Goal: Transaction & Acquisition: Purchase product/service

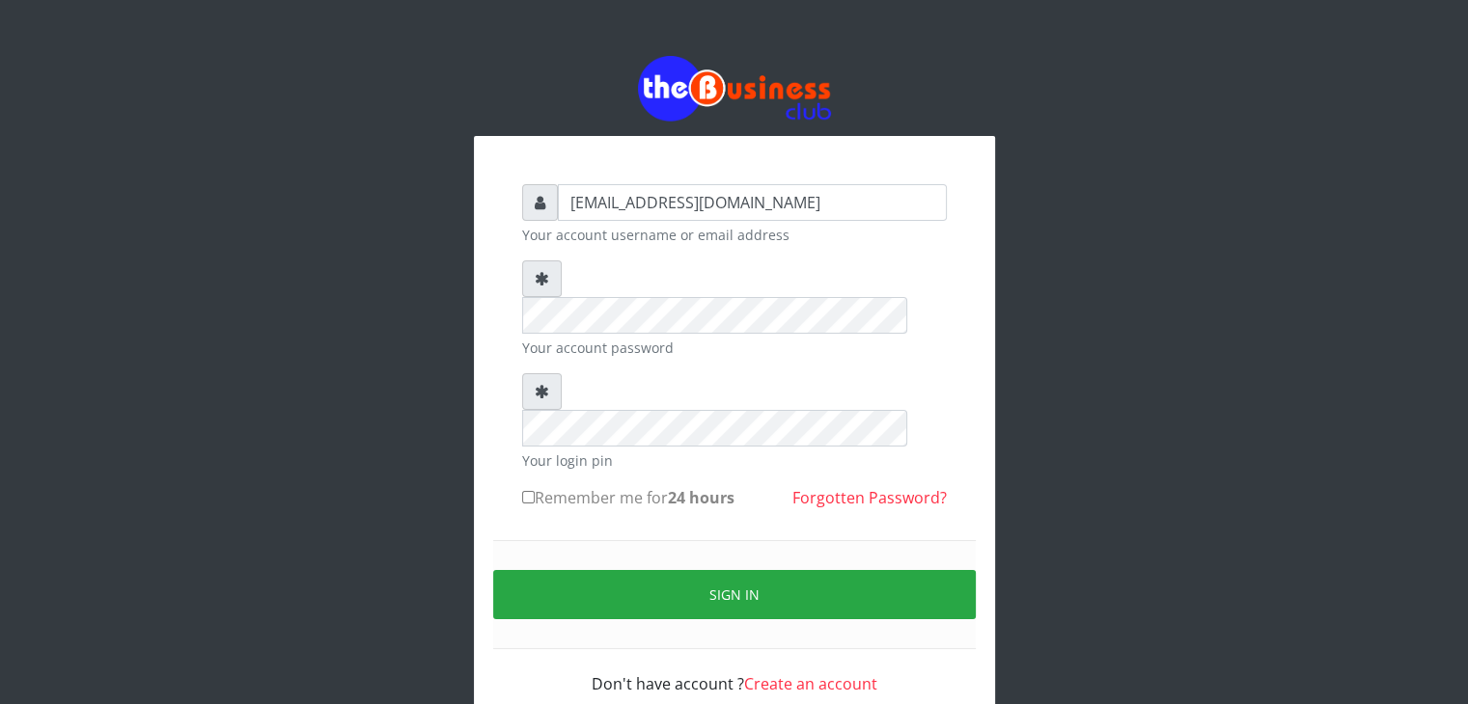
type input "talk2mesoji@yahoo.com"
click at [591, 486] on label "Remember me for 24 hours" at bounding box center [628, 497] width 212 height 23
click at [535, 491] on input "Remember me for 24 hours" at bounding box center [528, 497] width 13 height 13
checkbox input "true"
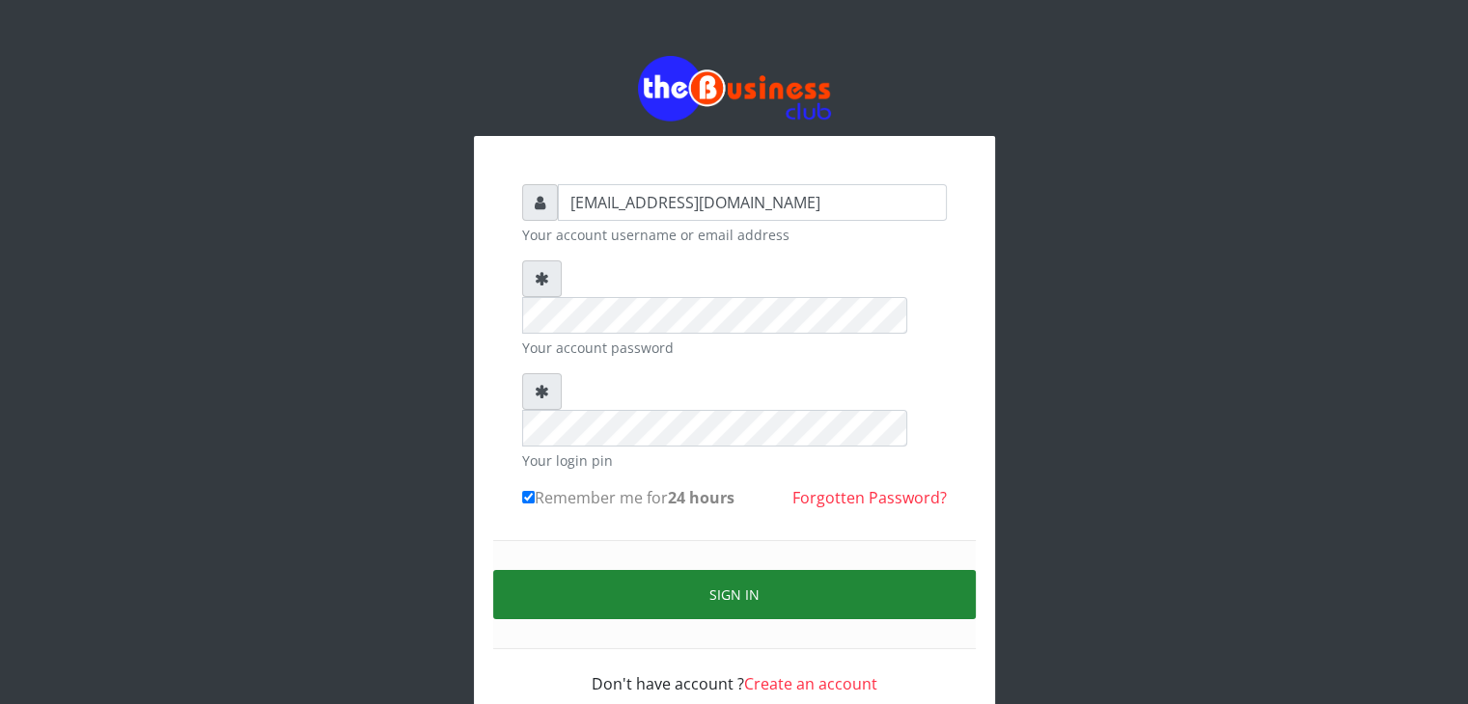
click at [681, 570] on button "Sign in" at bounding box center [734, 594] width 482 height 49
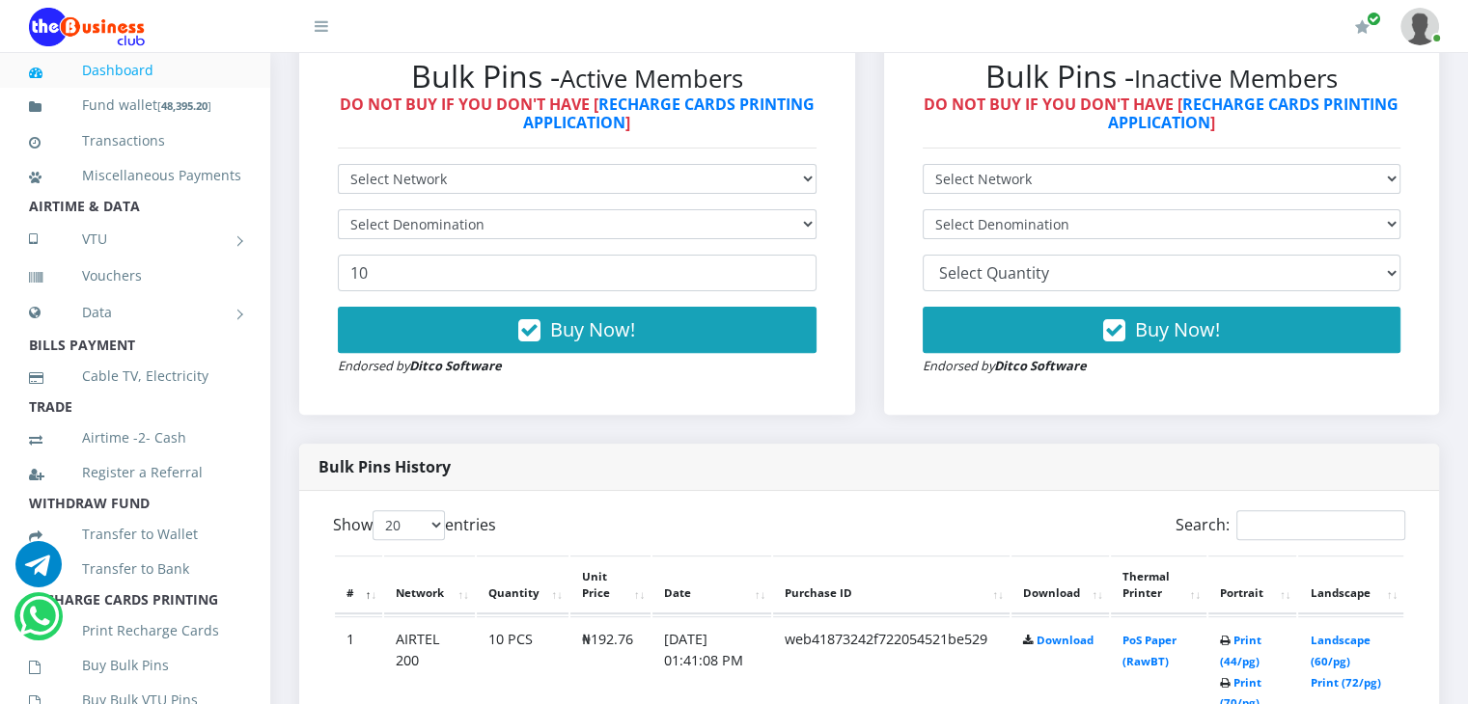
scroll to position [607, 0]
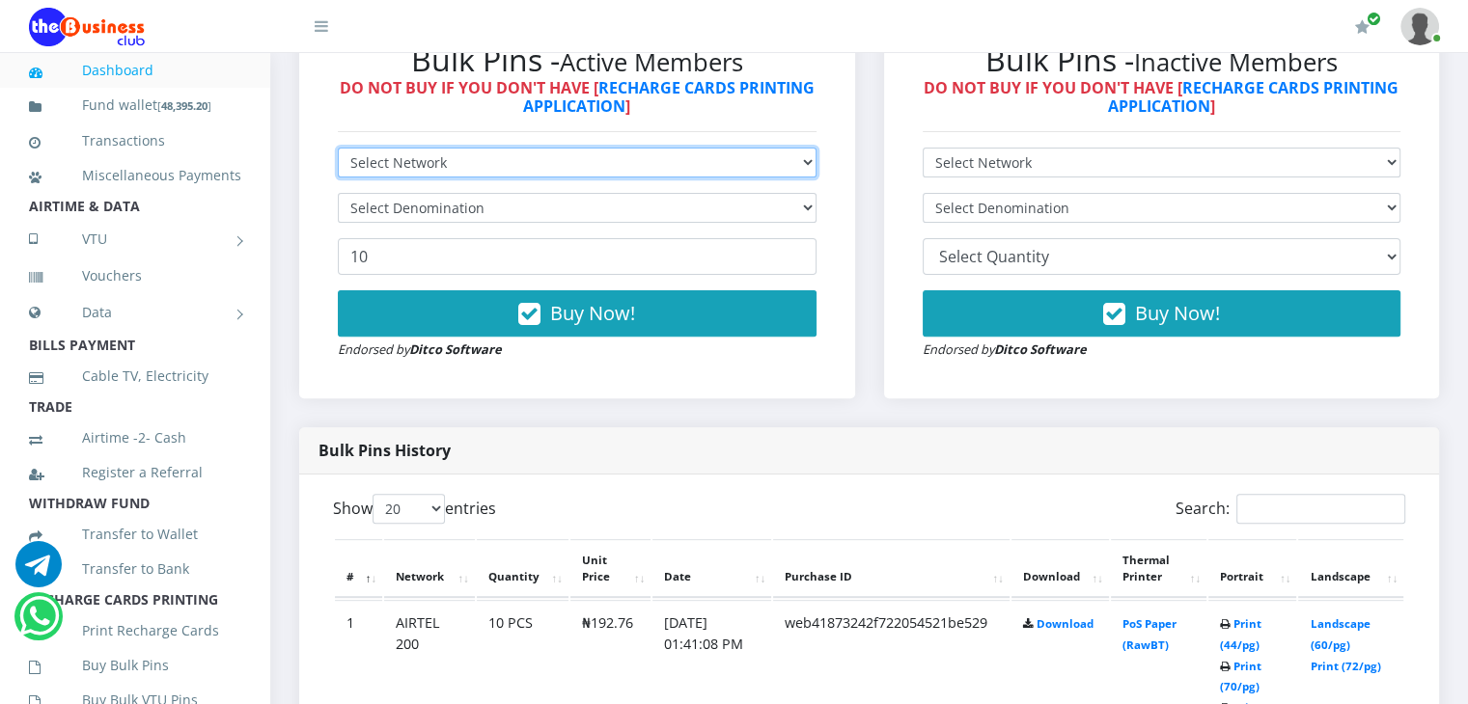
click at [794, 178] on select "Select Network MTN Globacom 9Mobile Airtel" at bounding box center [577, 163] width 479 height 30
select select "MTN"
click at [338, 168] on select "Select Network MTN Globacom 9Mobile Airtel" at bounding box center [577, 163] width 479 height 30
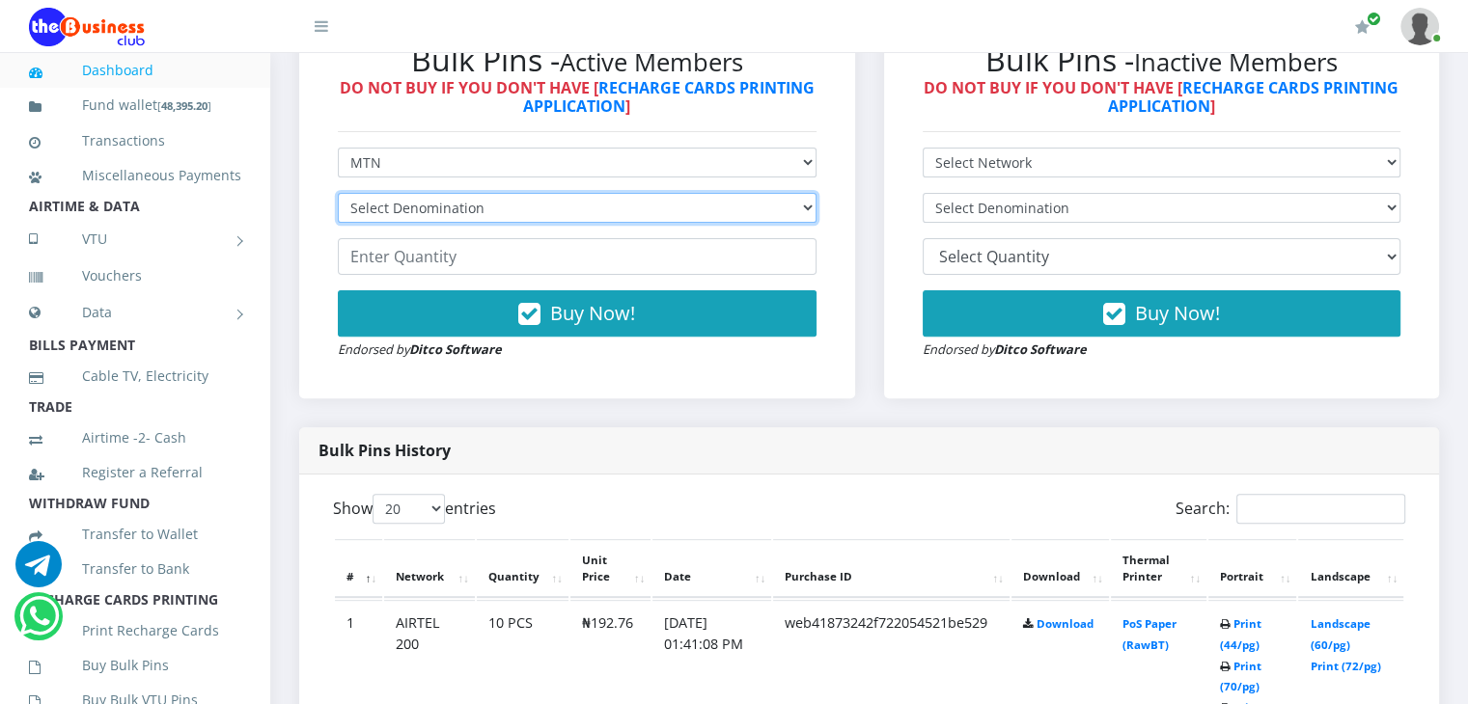
click at [648, 223] on select "Select Denomination MTN NGN100 - ₦96.99 MTN NGN200 - ₦193.98 MTN NGN400 - ₦387.…" at bounding box center [577, 208] width 479 height 30
select select "96.99-100"
click at [338, 213] on select "Select Denomination MTN NGN100 - ₦96.99 MTN NGN200 - ₦193.98 MTN NGN400 - ₦387.…" at bounding box center [577, 208] width 479 height 30
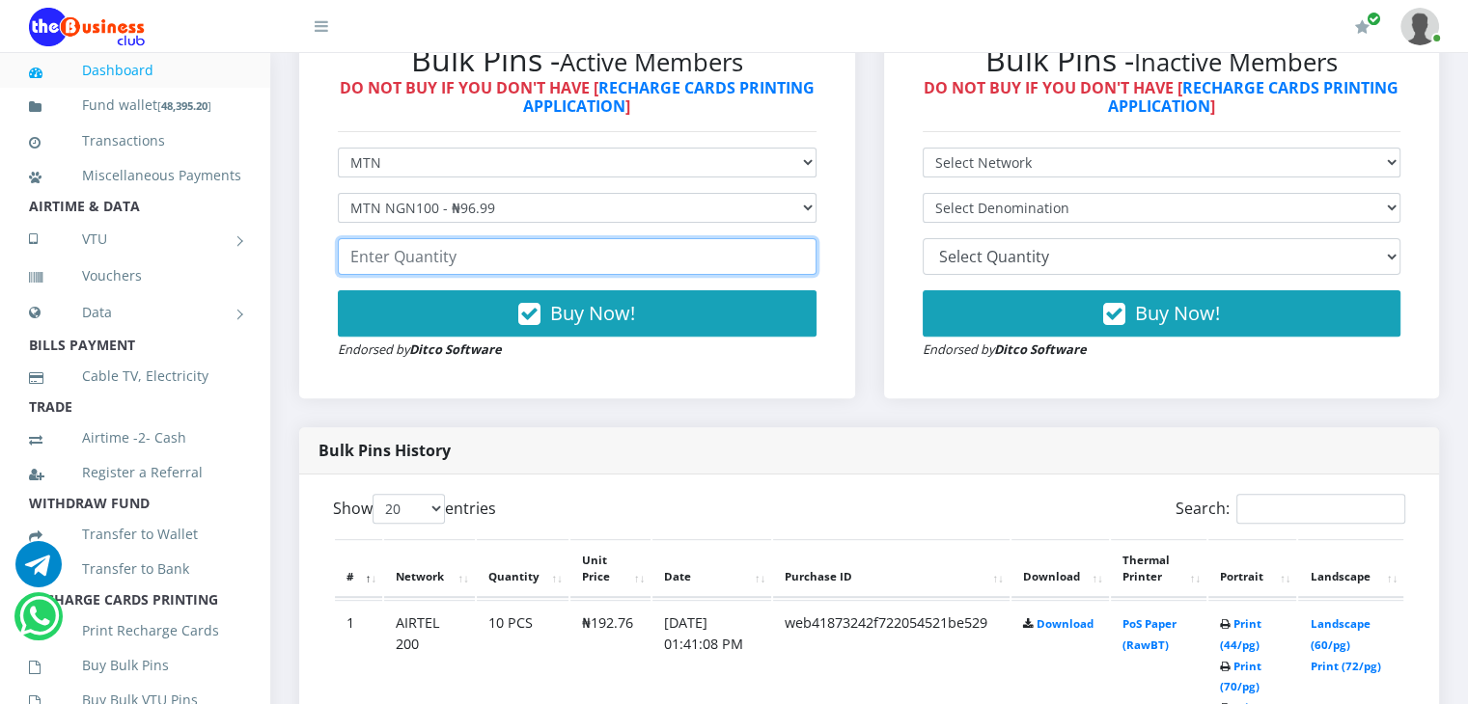
click at [585, 275] on input "number" at bounding box center [577, 256] width 479 height 37
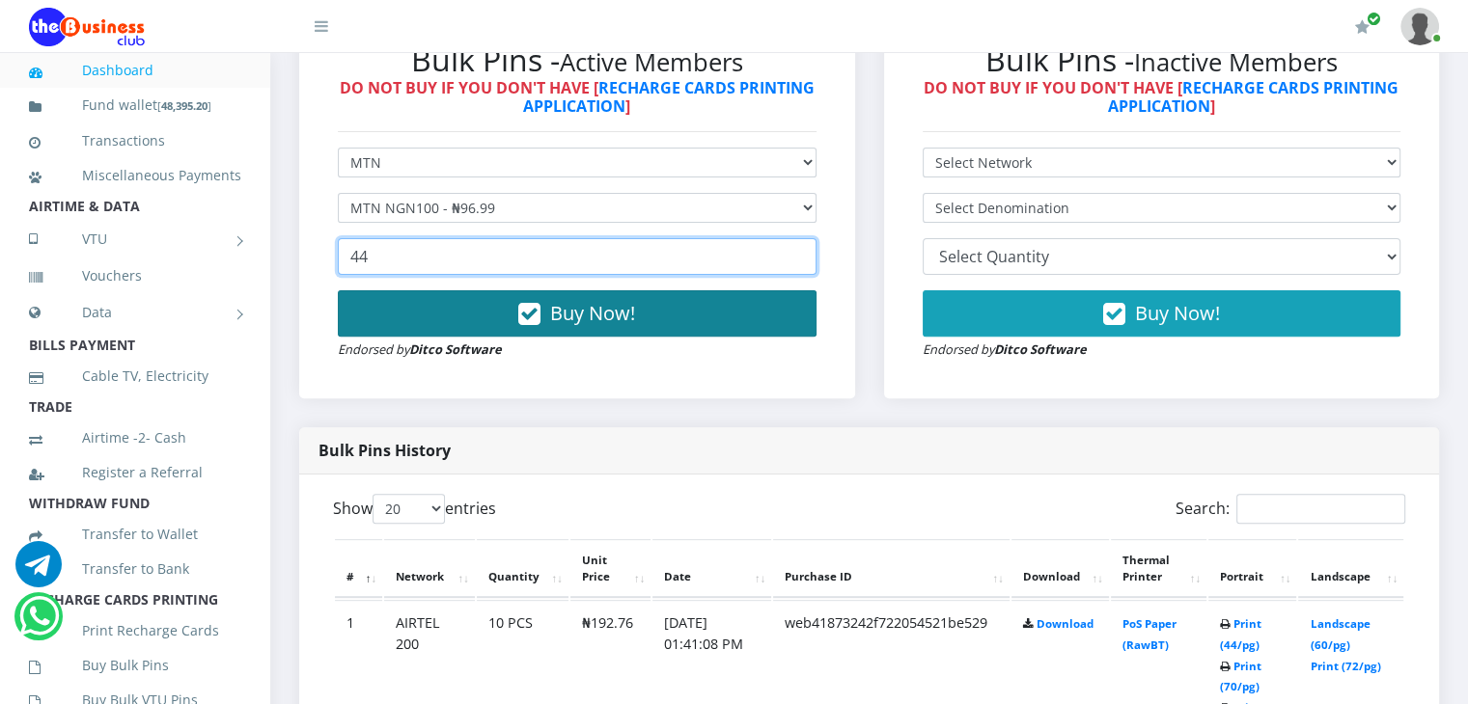
type input "44"
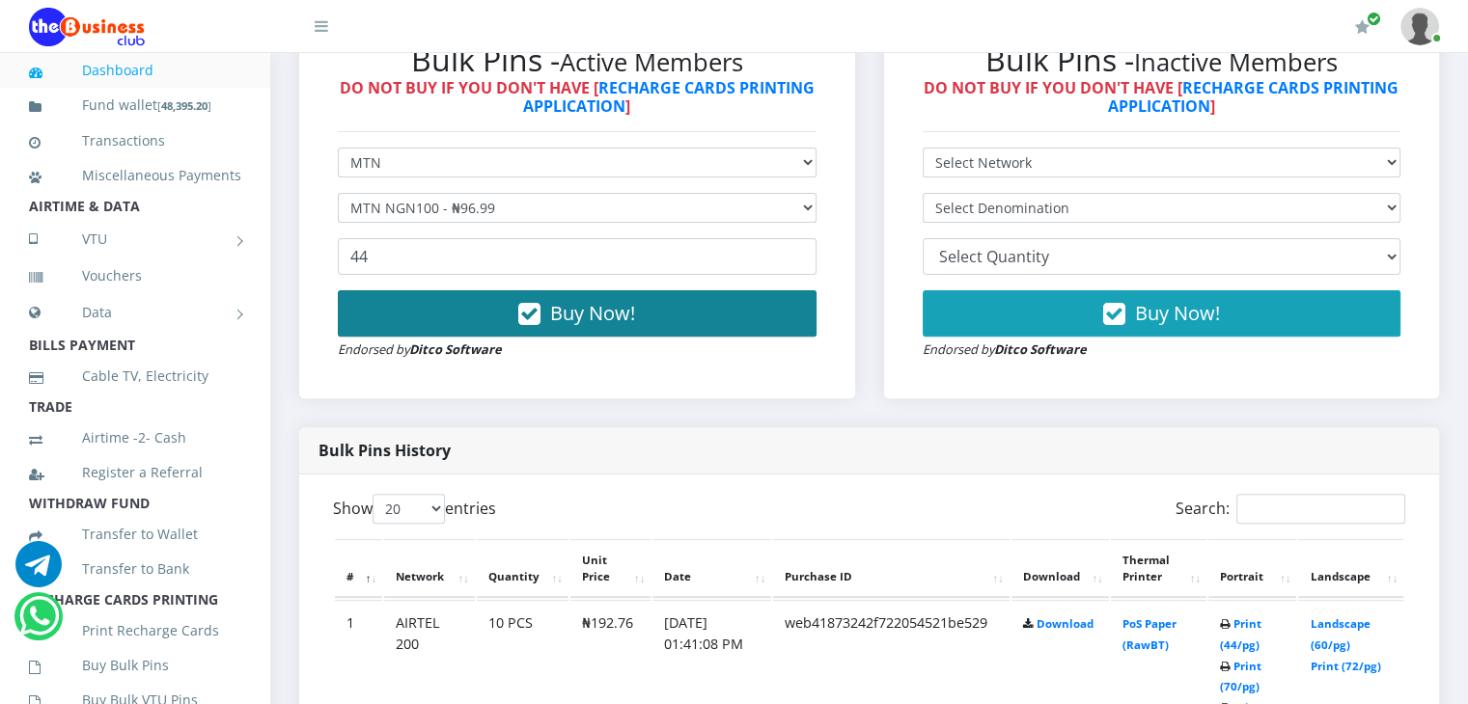
click at [601, 326] on span "Buy Now!" at bounding box center [592, 313] width 85 height 26
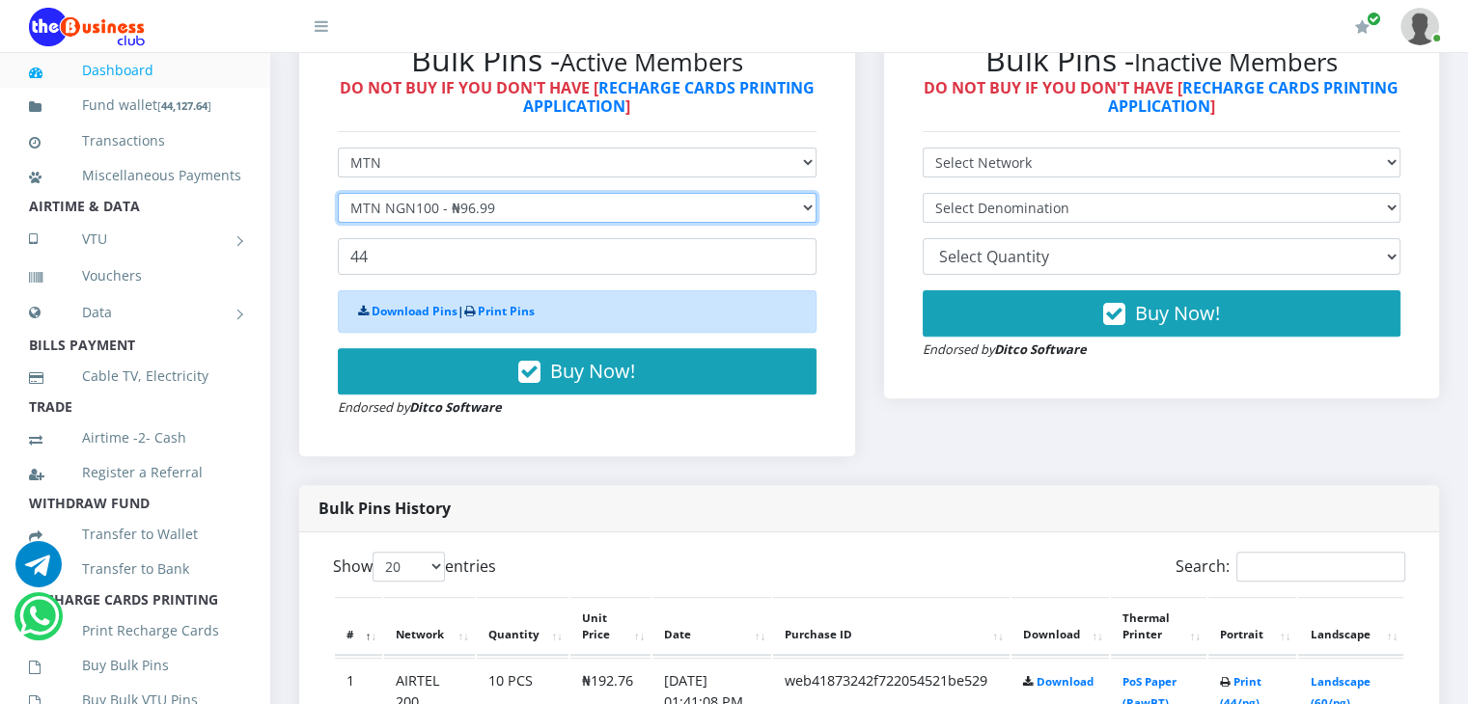
click at [543, 223] on select "Select Denomination MTN NGN100 - ₦96.99 MTN NGN200 - ₦193.98 MTN NGN400 - ₦387.…" at bounding box center [577, 208] width 479 height 30
select select "193.98-200"
click at [338, 213] on select "Select Denomination MTN NGN100 - ₦96.99 MTN NGN200 - ₦193.98 MTN NGN400 - ₦387.…" at bounding box center [577, 208] width 479 height 30
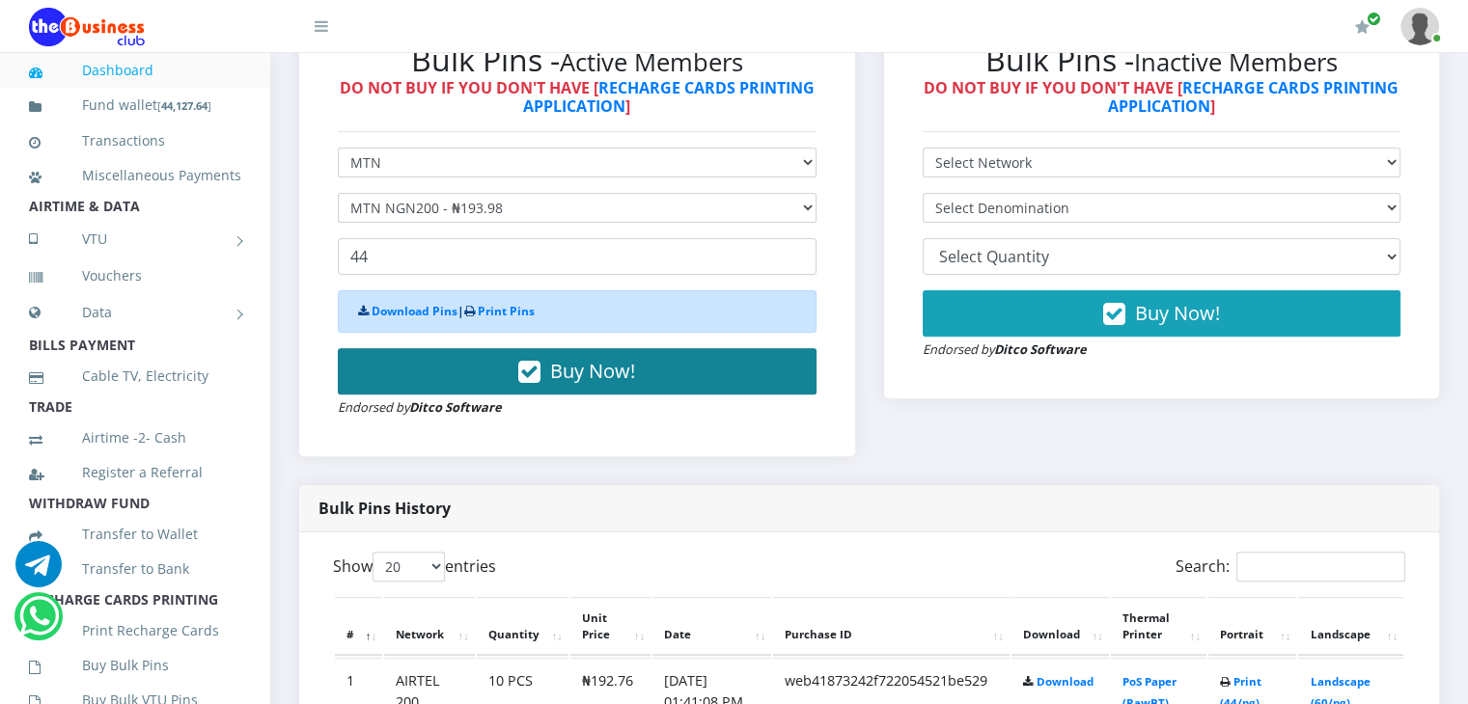
click at [581, 384] on span "Buy Now!" at bounding box center [592, 371] width 85 height 26
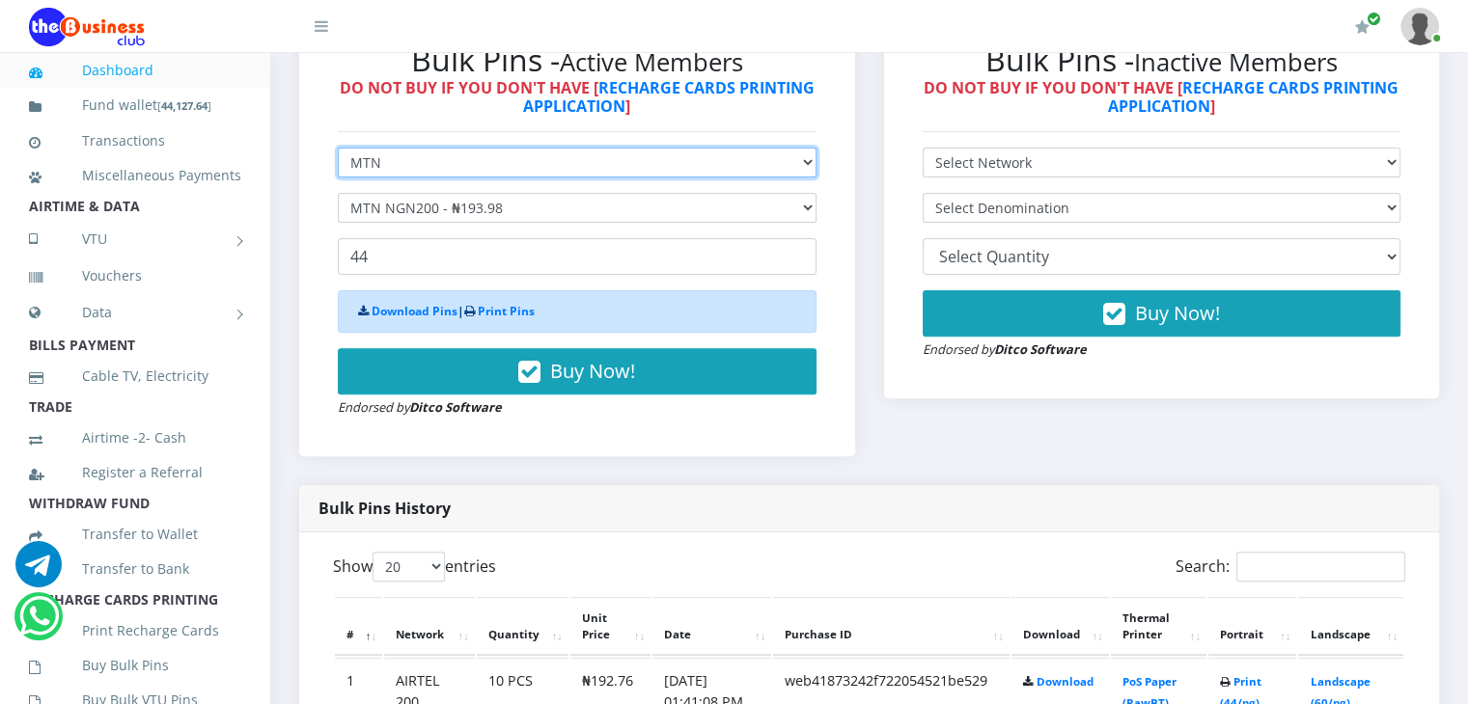
click at [508, 178] on select "Select Network MTN Globacom 9Mobile Airtel" at bounding box center [577, 163] width 479 height 30
select select "Airtel"
click at [338, 168] on select "Select Network MTN Globacom 9Mobile Airtel" at bounding box center [577, 163] width 479 height 30
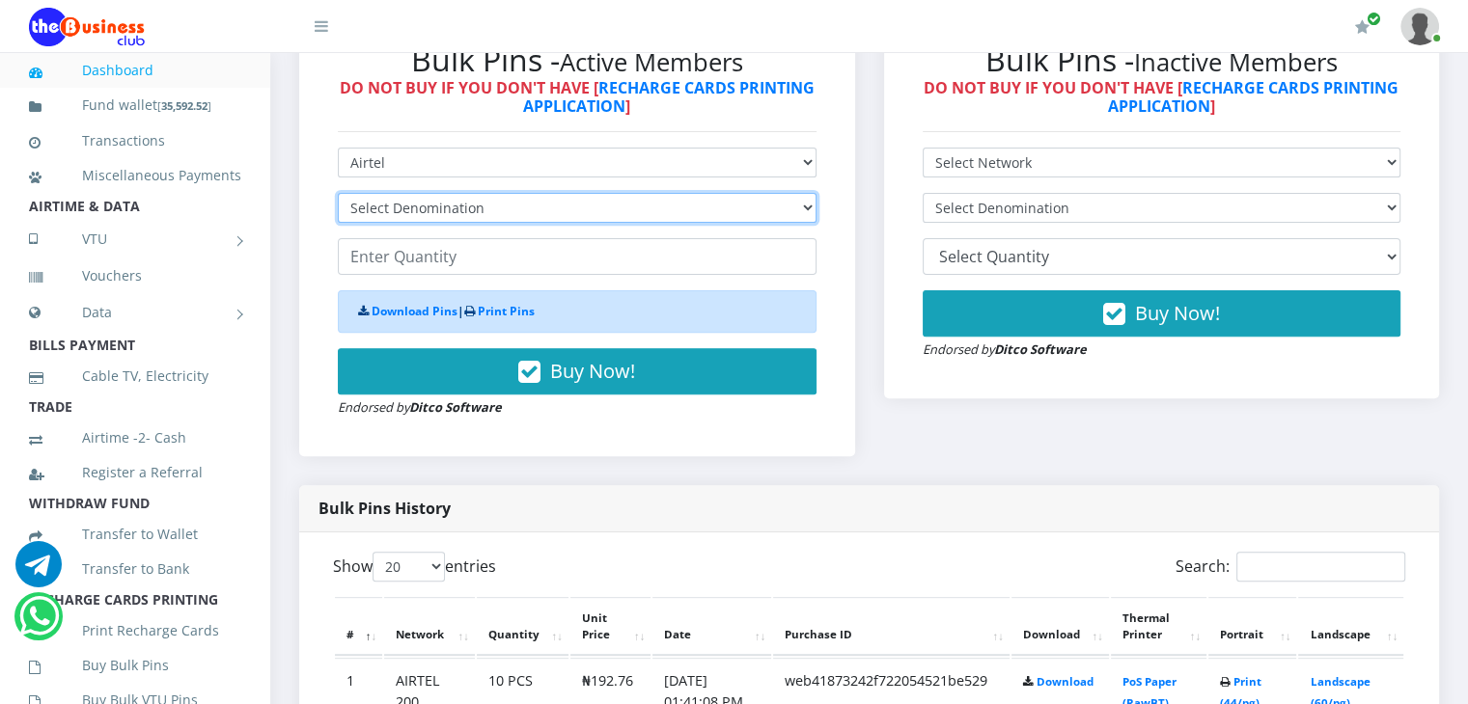
click at [439, 223] on select "Select Denomination Airtel NGN100 - ₦96.38 Airtel NGN200 - ₦192.76 Airtel NGN50…" at bounding box center [577, 208] width 479 height 30
select select "96.38-100"
click at [338, 213] on select "Select Denomination Airtel NGN100 - ₦96.38 Airtel NGN200 - ₦192.76 Airtel NGN50…" at bounding box center [577, 208] width 479 height 30
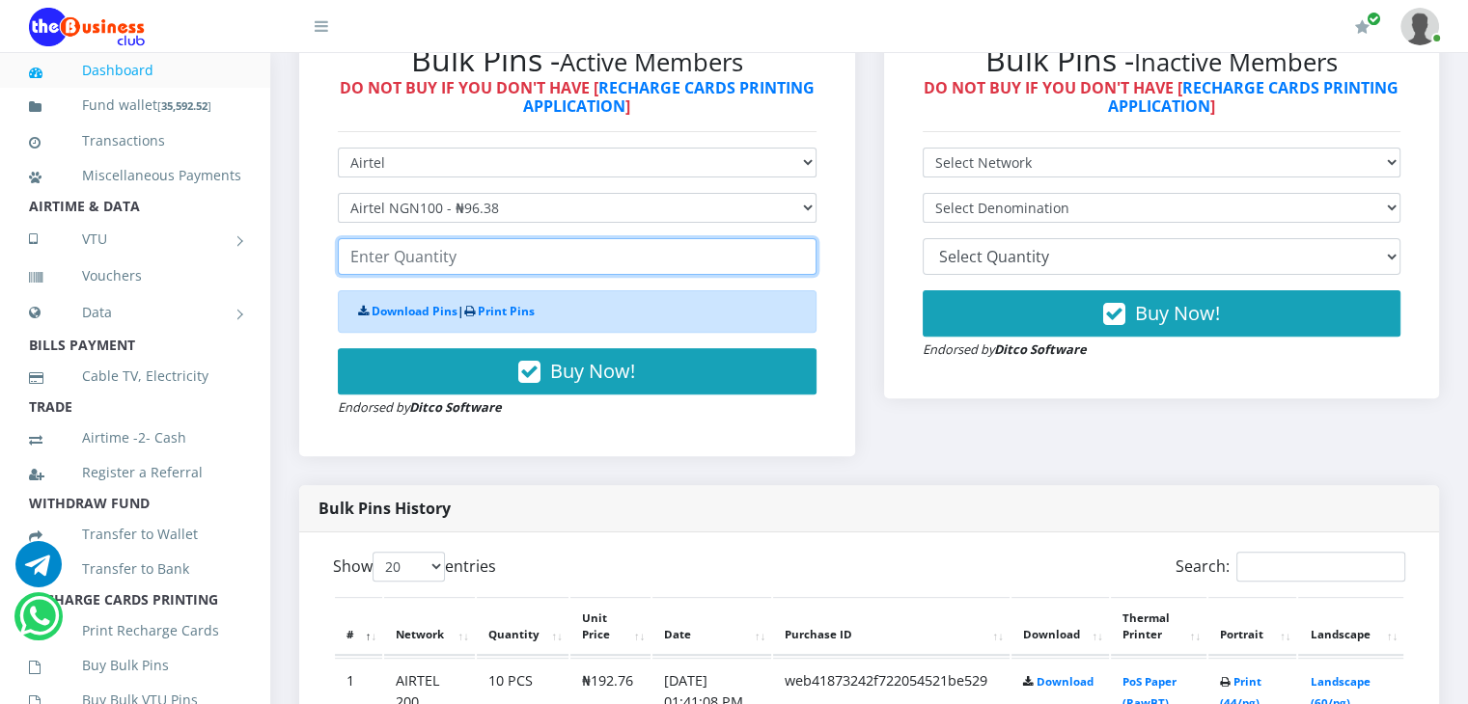
click at [454, 267] on input "number" at bounding box center [577, 256] width 479 height 37
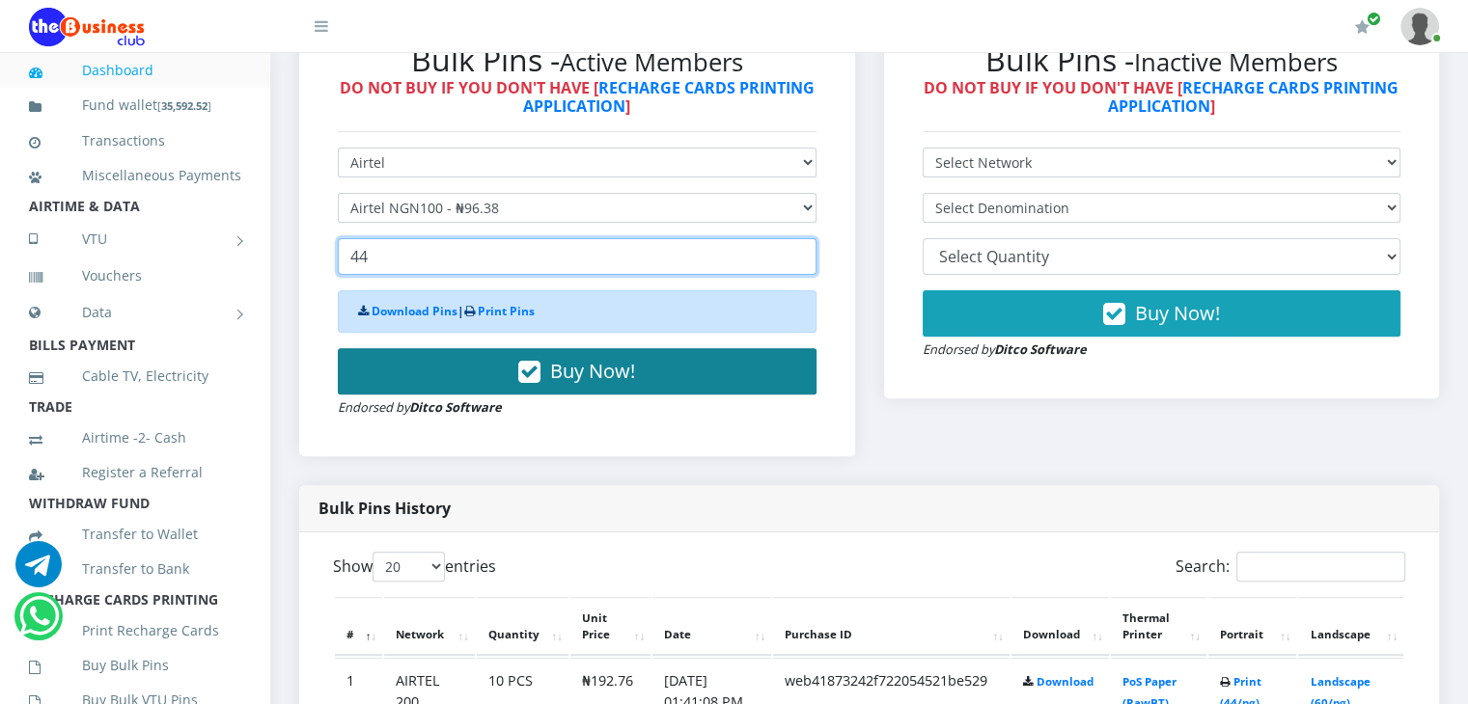
type input "44"
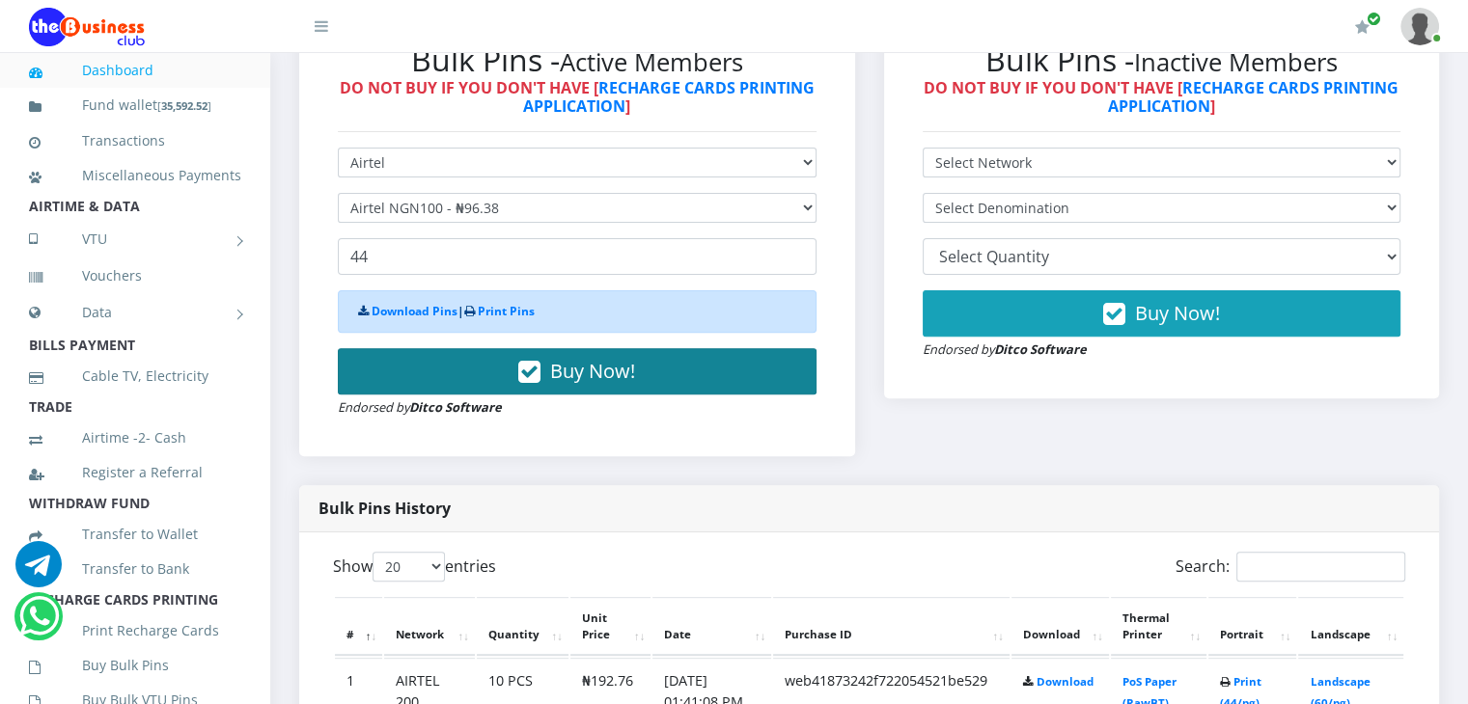
click at [575, 382] on span "Buy Now!" at bounding box center [592, 371] width 85 height 26
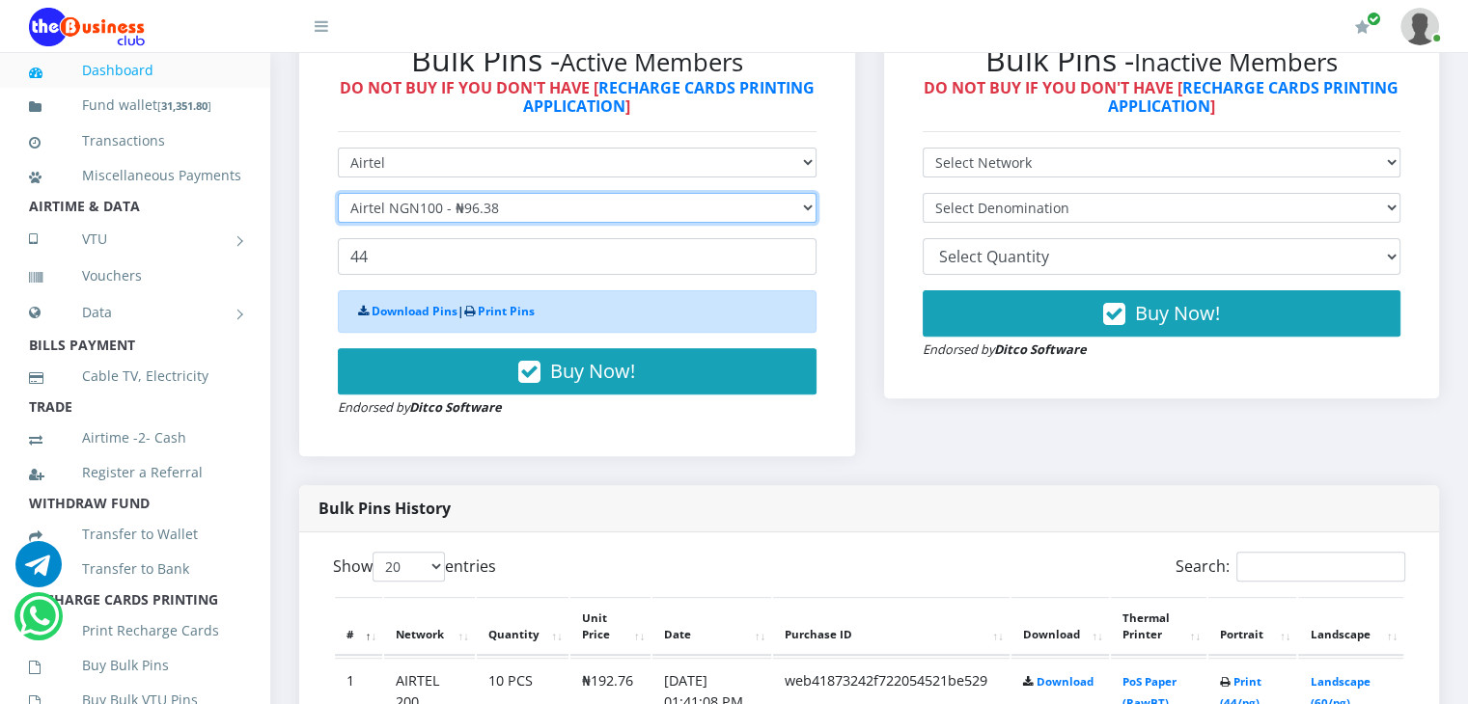
click at [568, 223] on select "Select Denomination Airtel NGN100 - ₦96.38 Airtel NGN200 - ₦192.76 Airtel NGN50…" at bounding box center [577, 208] width 479 height 30
select select "192.76-200"
click at [338, 213] on select "Select Denomination Airtel NGN100 - ₦96.38 Airtel NGN200 - ₦192.76 Airtel NGN50…" at bounding box center [577, 208] width 479 height 30
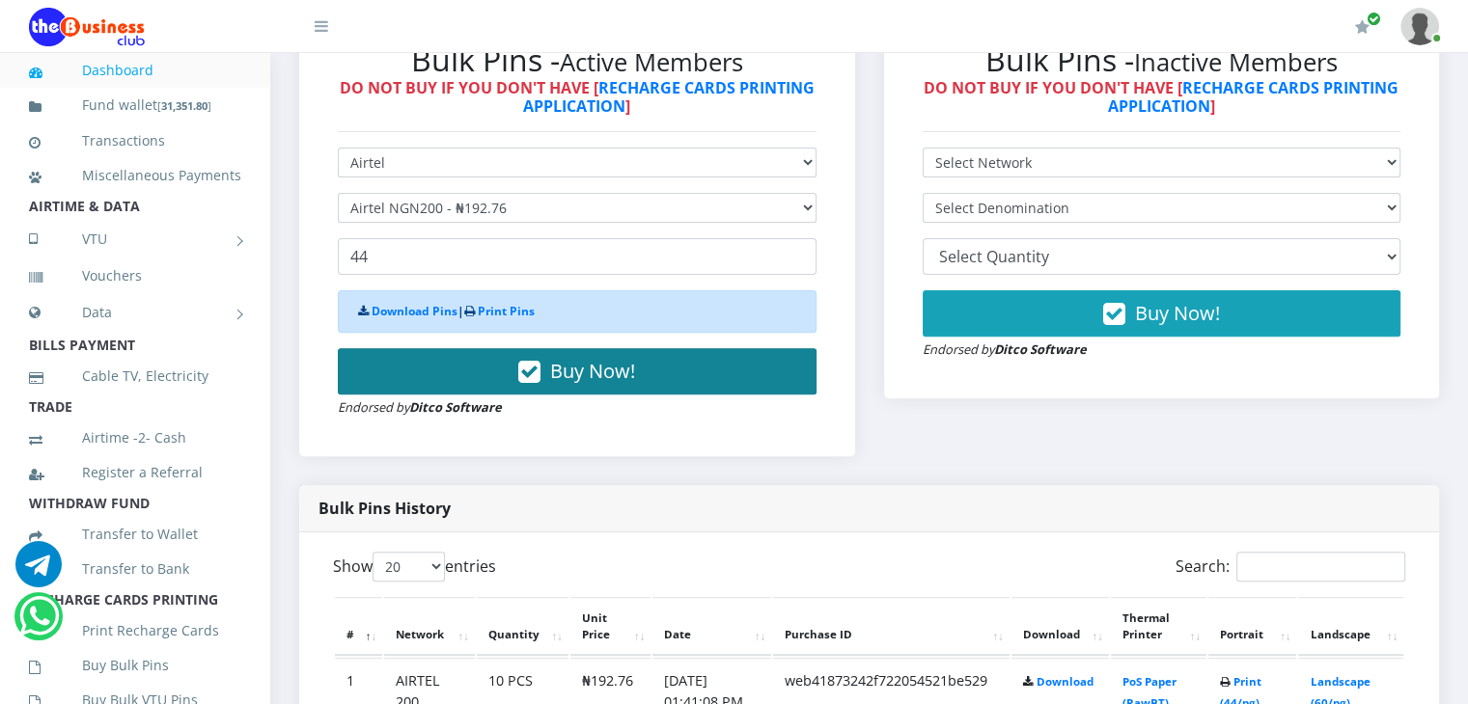
click at [564, 384] on span "Buy Now!" at bounding box center [592, 371] width 85 height 26
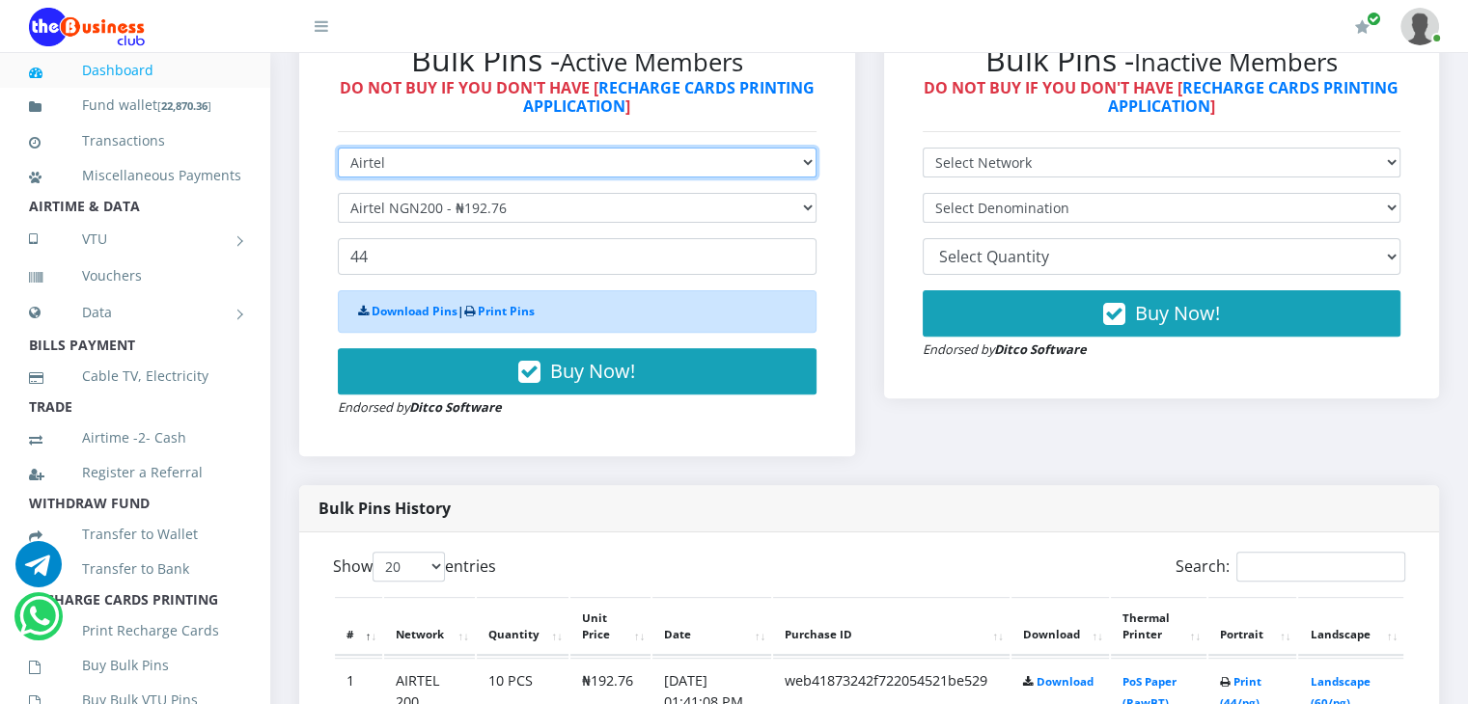
click at [467, 178] on select "Select Network MTN Globacom 9Mobile Airtel" at bounding box center [577, 163] width 479 height 30
select select "Glo"
click at [338, 168] on select "Select Network MTN Globacom 9Mobile Airtel" at bounding box center [577, 163] width 479 height 30
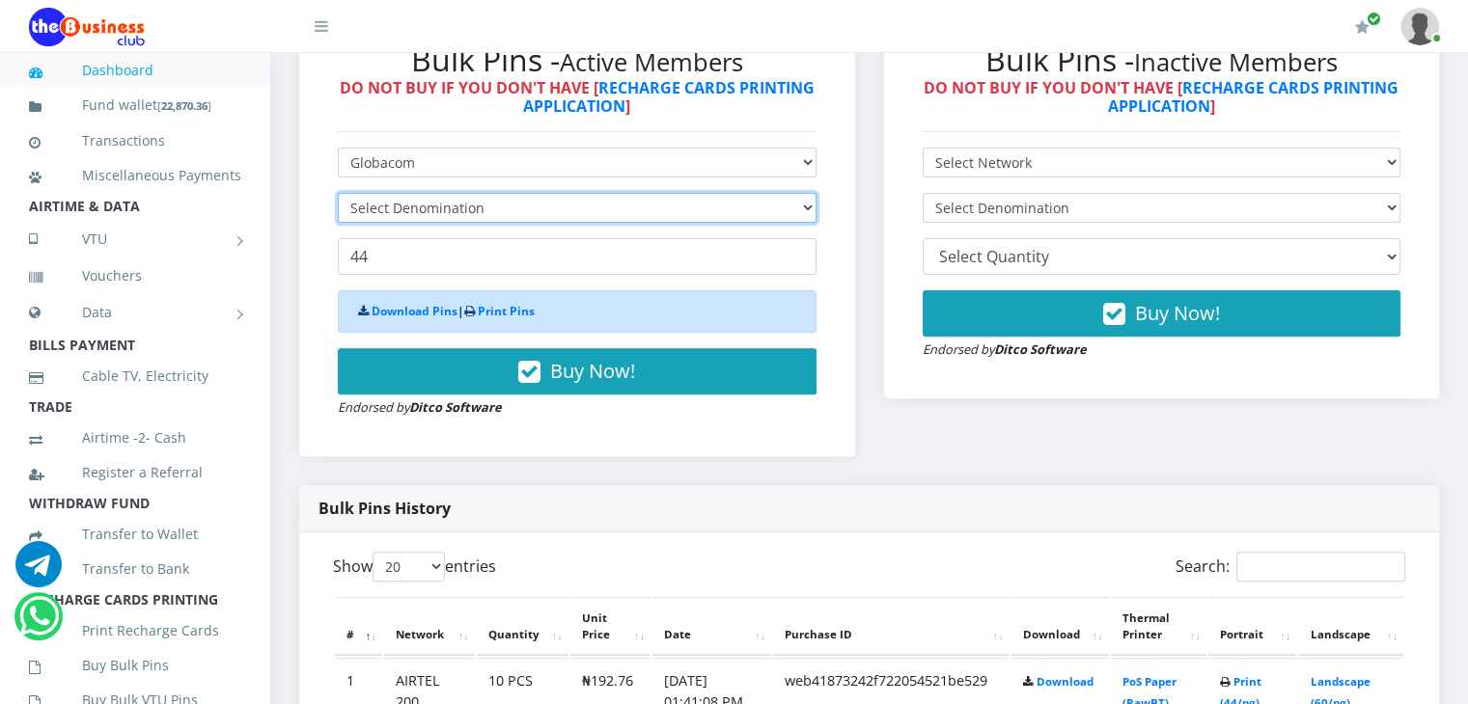
click at [449, 223] on select "Select Denomination" at bounding box center [577, 208] width 479 height 30
click at [467, 223] on select "Select Denomination" at bounding box center [577, 208] width 479 height 30
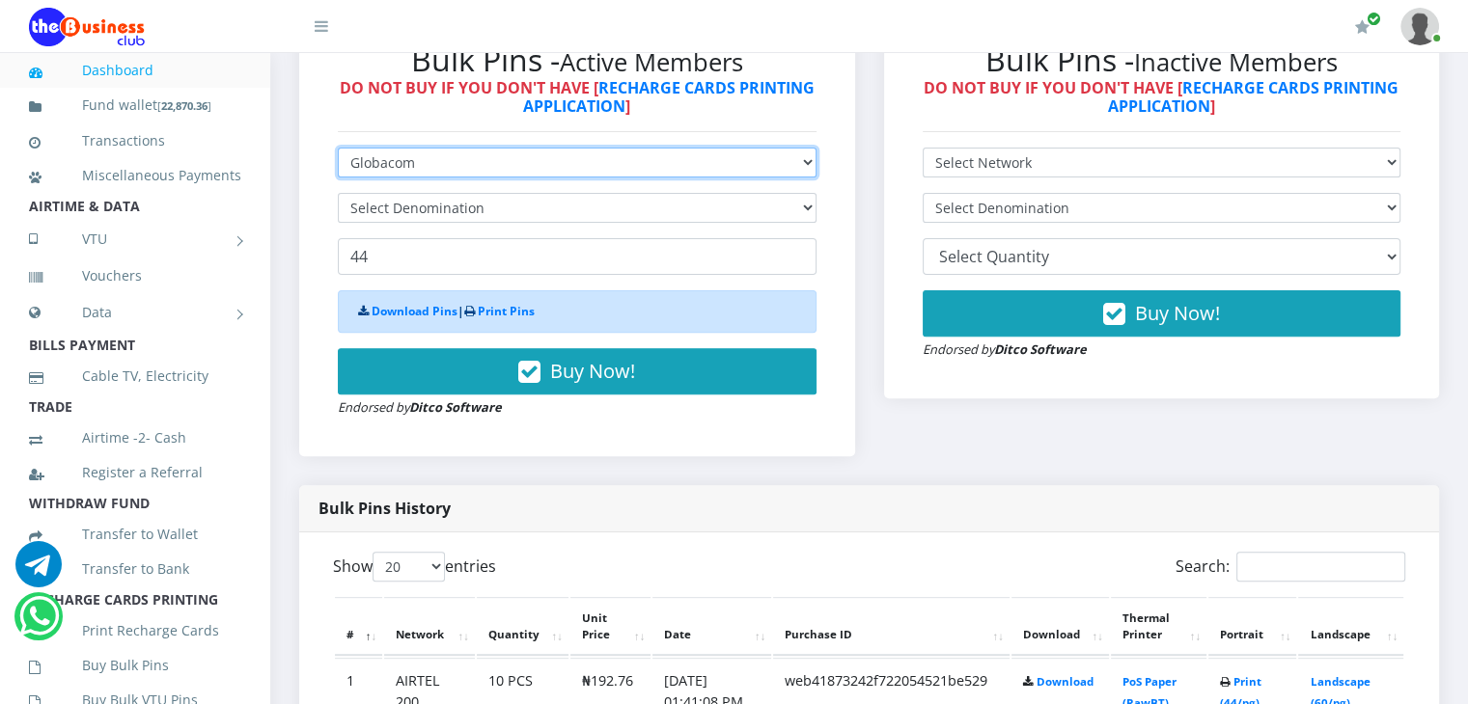
click at [448, 178] on select "Select Network MTN Globacom 9Mobile Airtel" at bounding box center [577, 163] width 479 height 30
click at [338, 168] on select "Select Network MTN Globacom 9Mobile Airtel" at bounding box center [577, 163] width 479 height 30
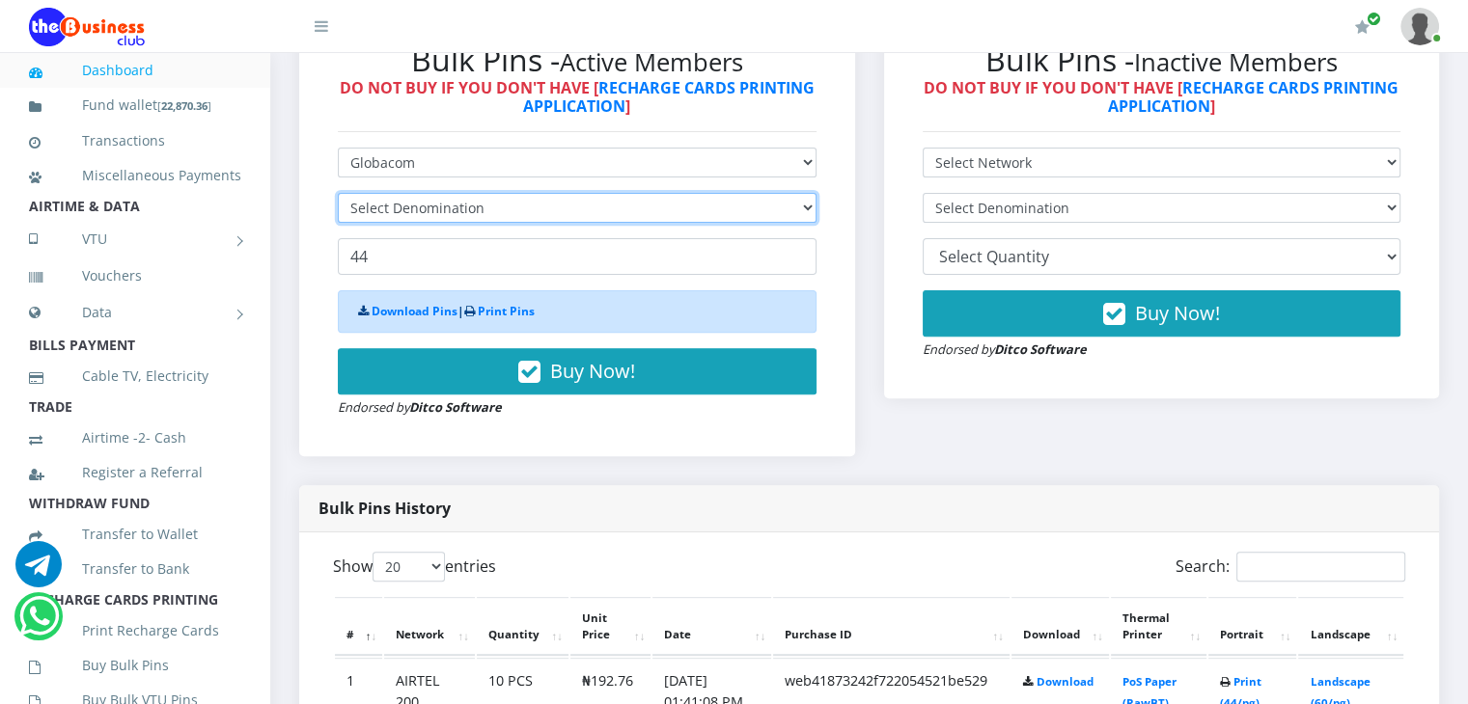
click at [455, 223] on select "Select Denomination" at bounding box center [577, 208] width 479 height 30
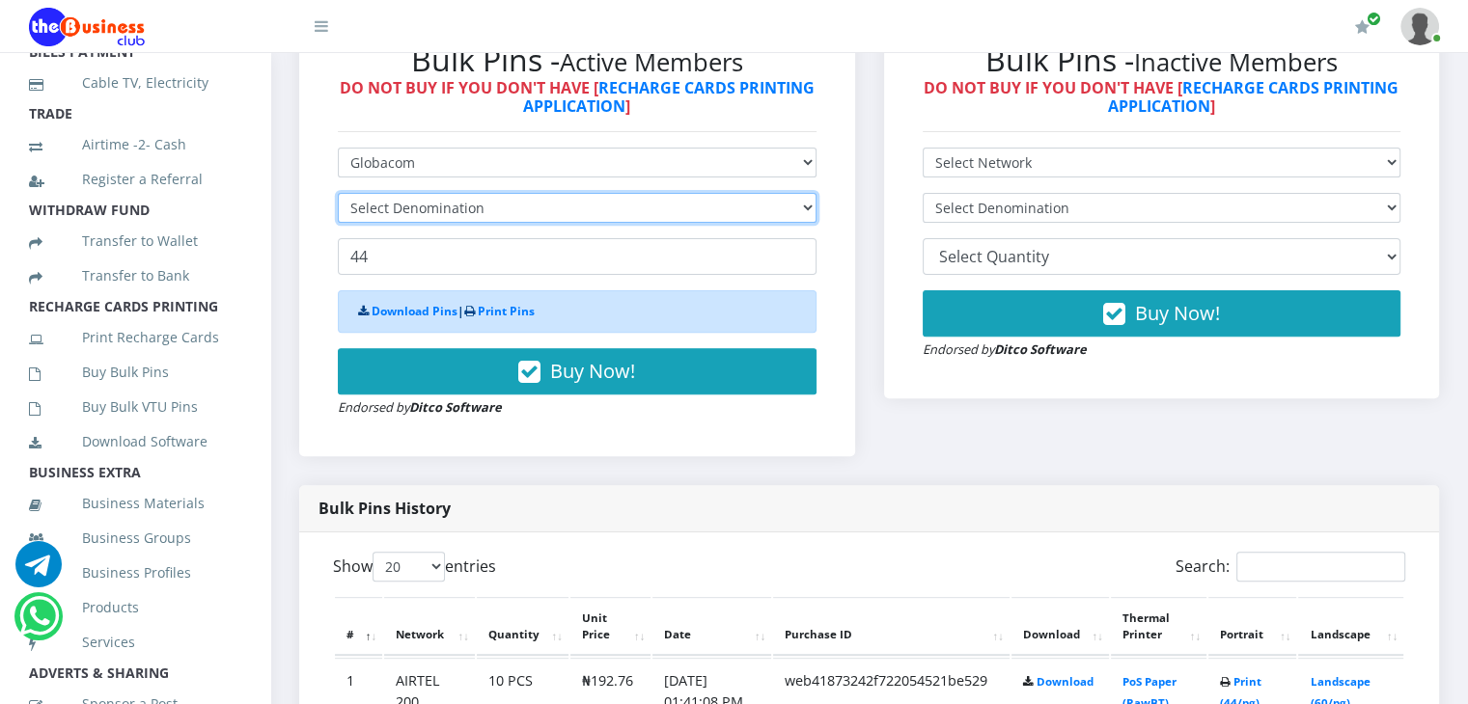
scroll to position [293, 0]
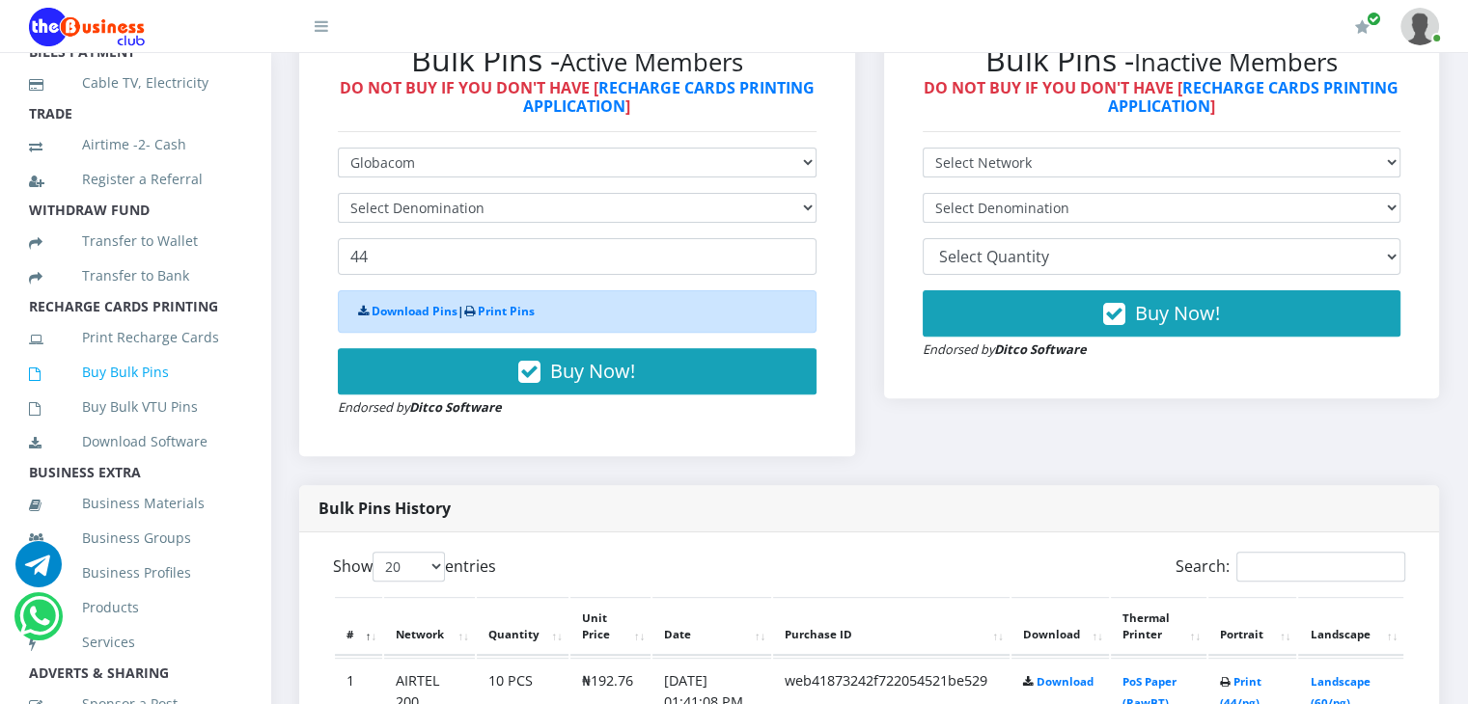
click at [104, 395] on link "Buy Bulk Pins" at bounding box center [135, 372] width 212 height 44
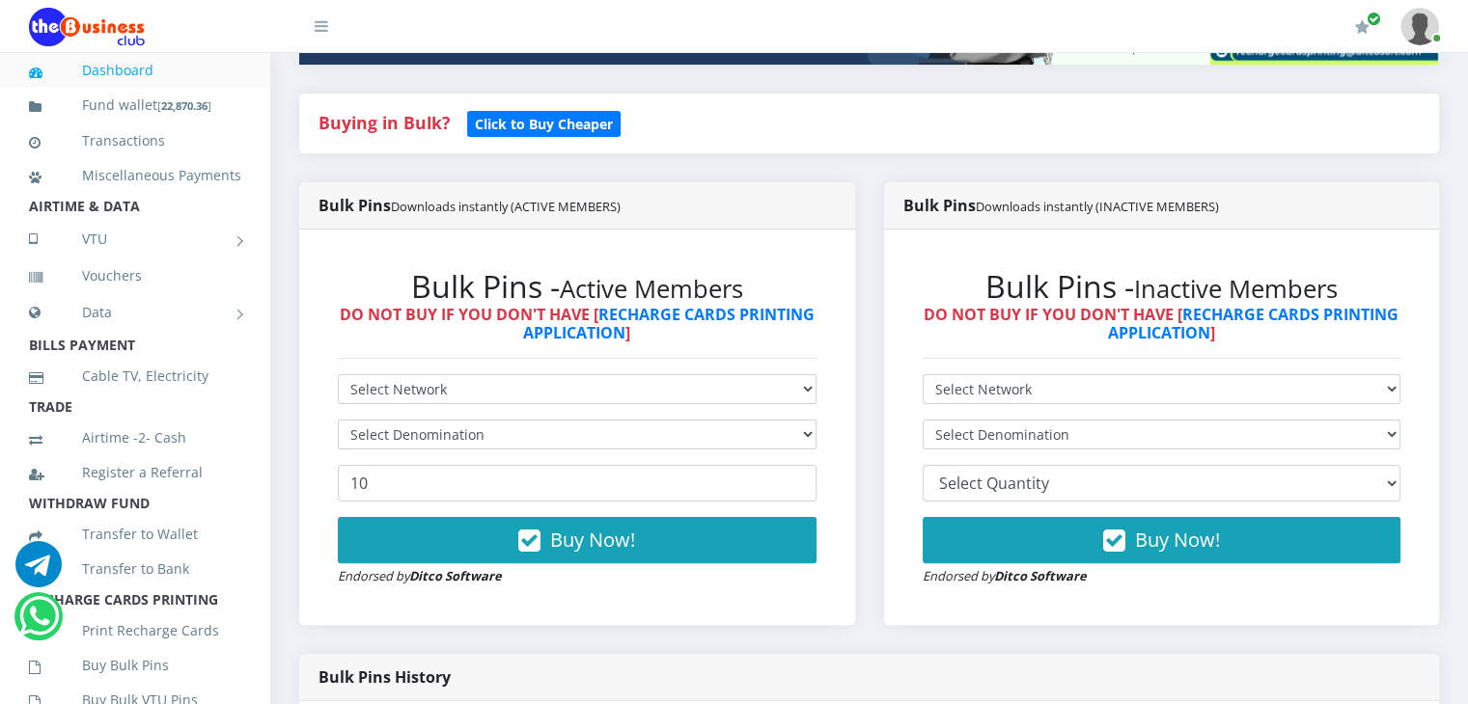
scroll to position [354, 0]
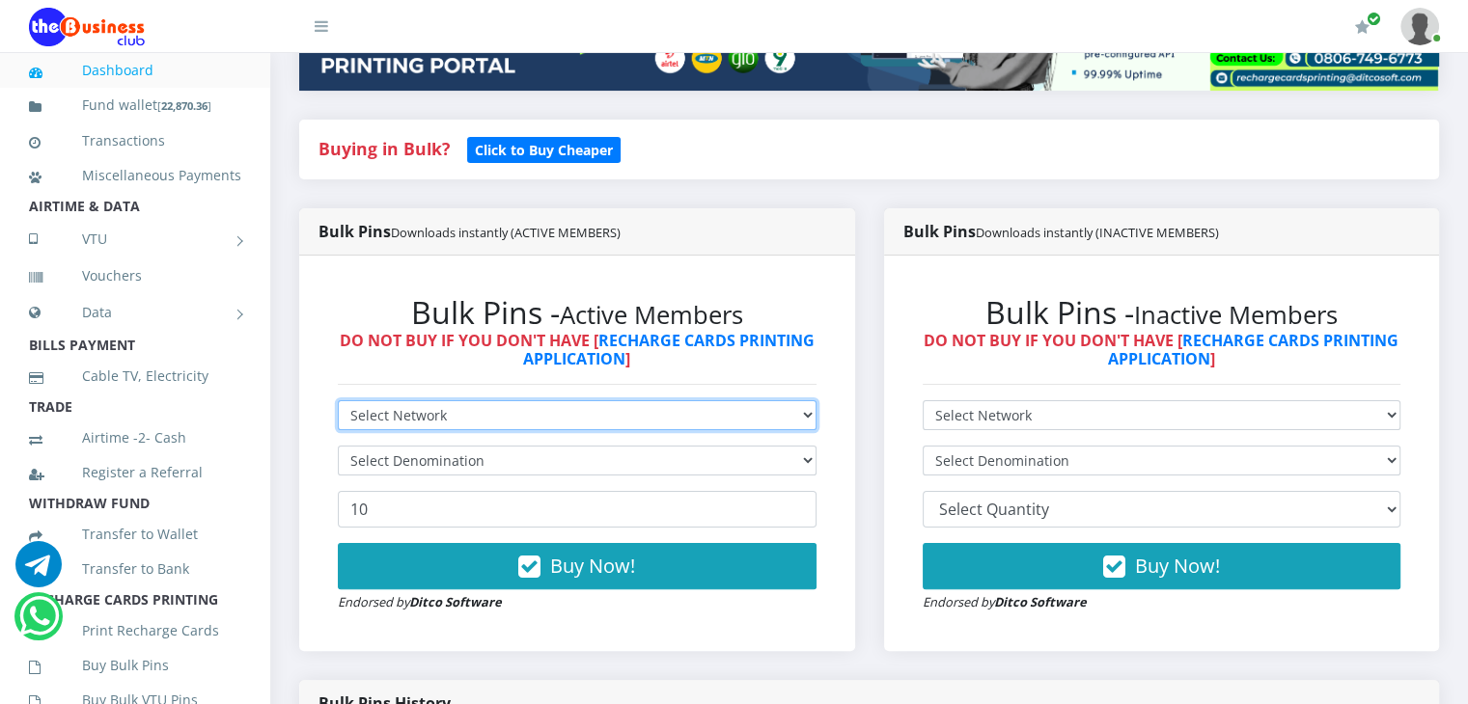
click at [714, 430] on select "Select Network MTN Globacom 9Mobile Airtel" at bounding box center [577, 415] width 479 height 30
select select "Glo"
click at [338, 422] on select "Select Network MTN Globacom 9Mobile Airtel" at bounding box center [577, 415] width 479 height 30
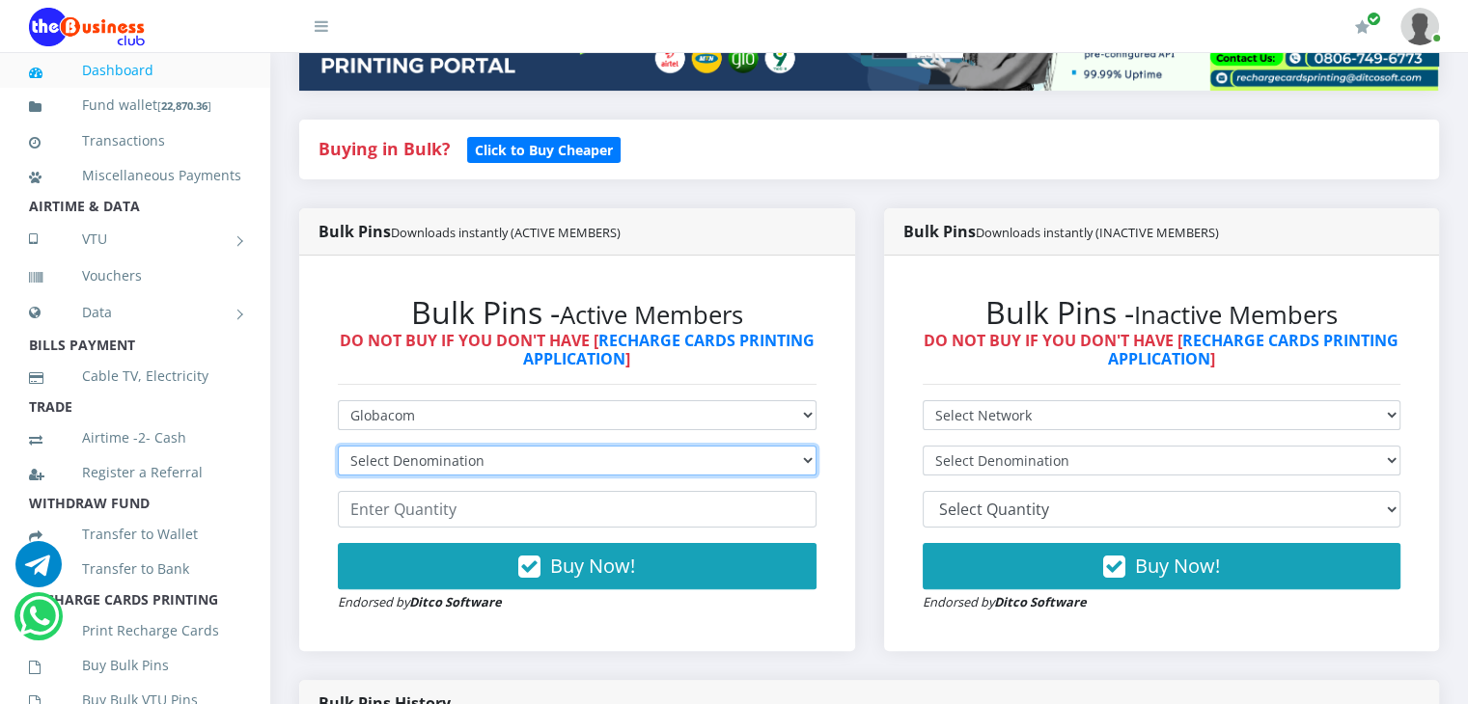
click at [489, 472] on select "Select Denomination Glo NGN100 - ₦96.55 Glo NGN200 - ₦193.10 Glo NGN500 - ₦482.…" at bounding box center [577, 461] width 479 height 30
select select "96.55-100"
click at [338, 467] on select "Select Denomination Glo NGN100 - ₦96.55 Glo NGN200 - ₦193.10 Glo NGN500 - ₦482.…" at bounding box center [577, 461] width 479 height 30
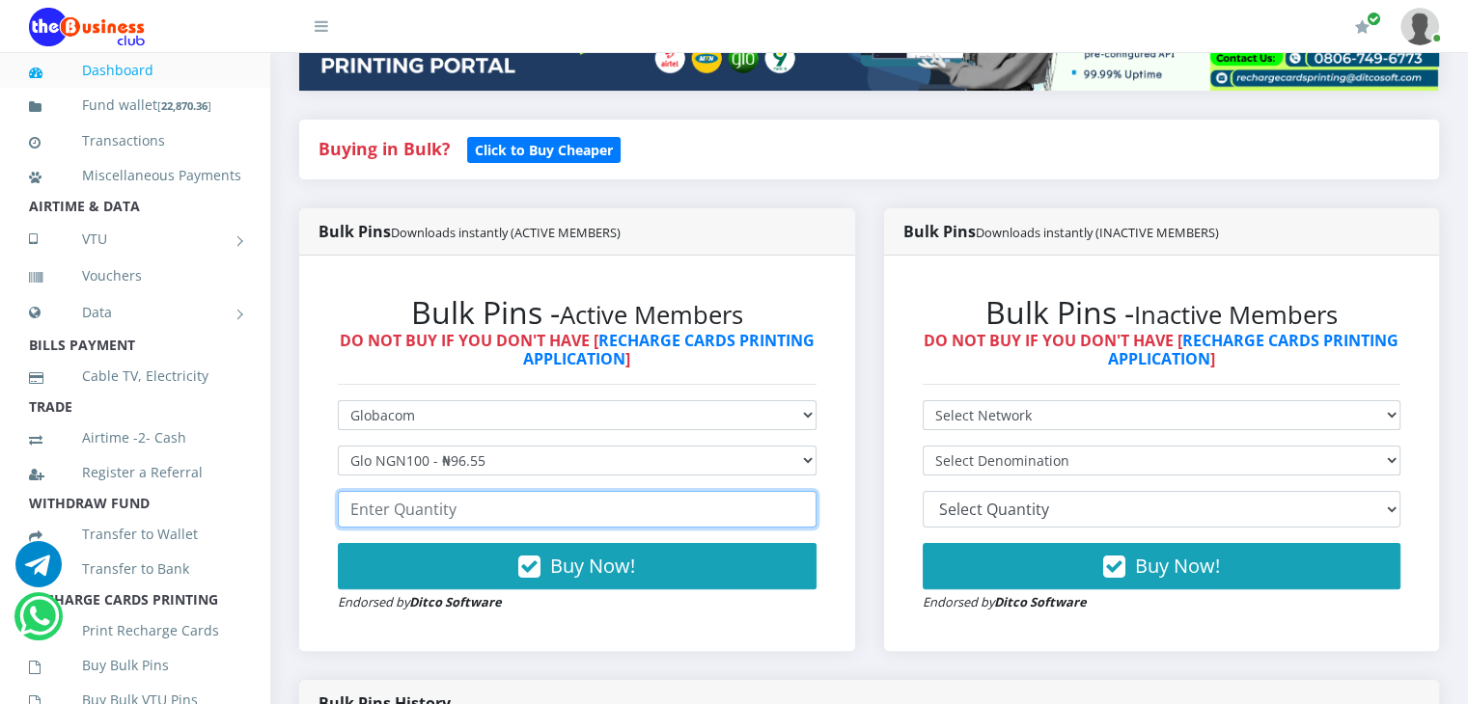
click at [467, 528] on input "number" at bounding box center [577, 509] width 479 height 37
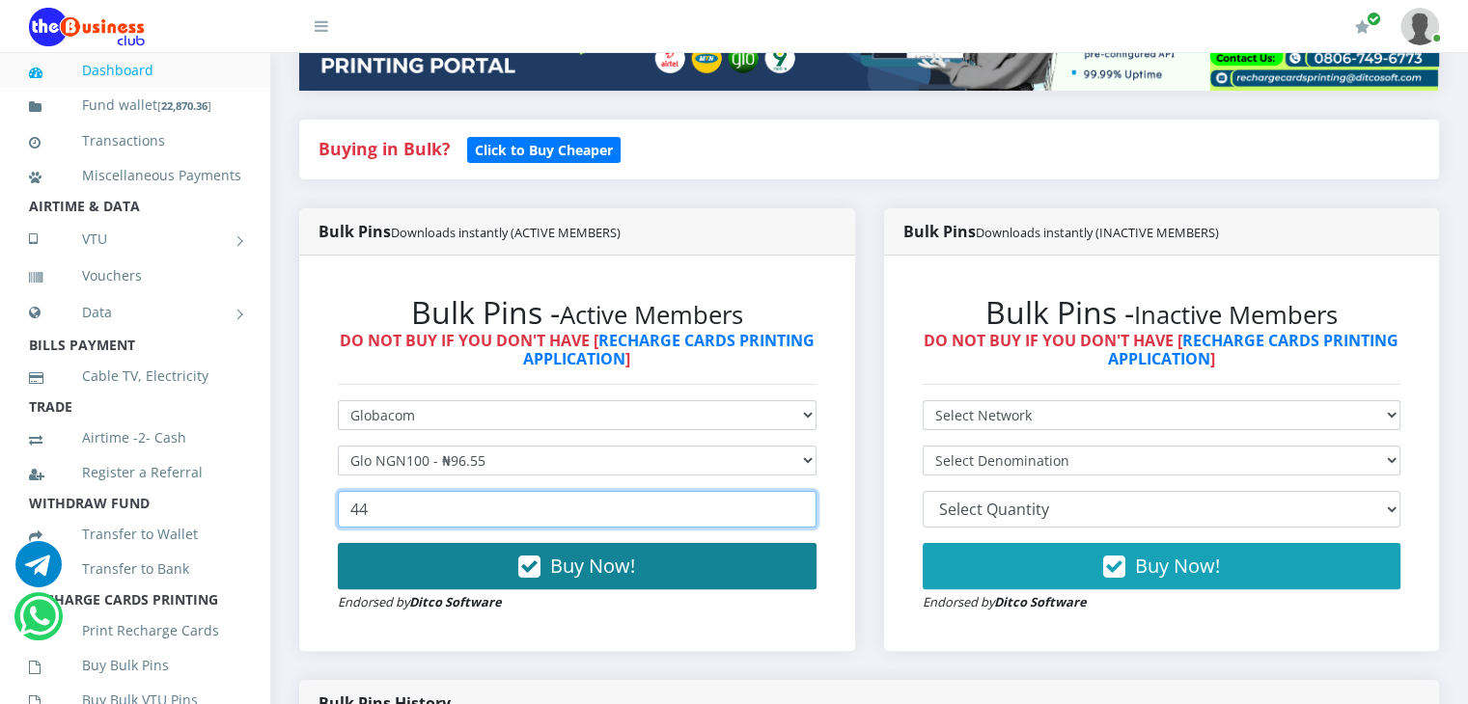
type input "44"
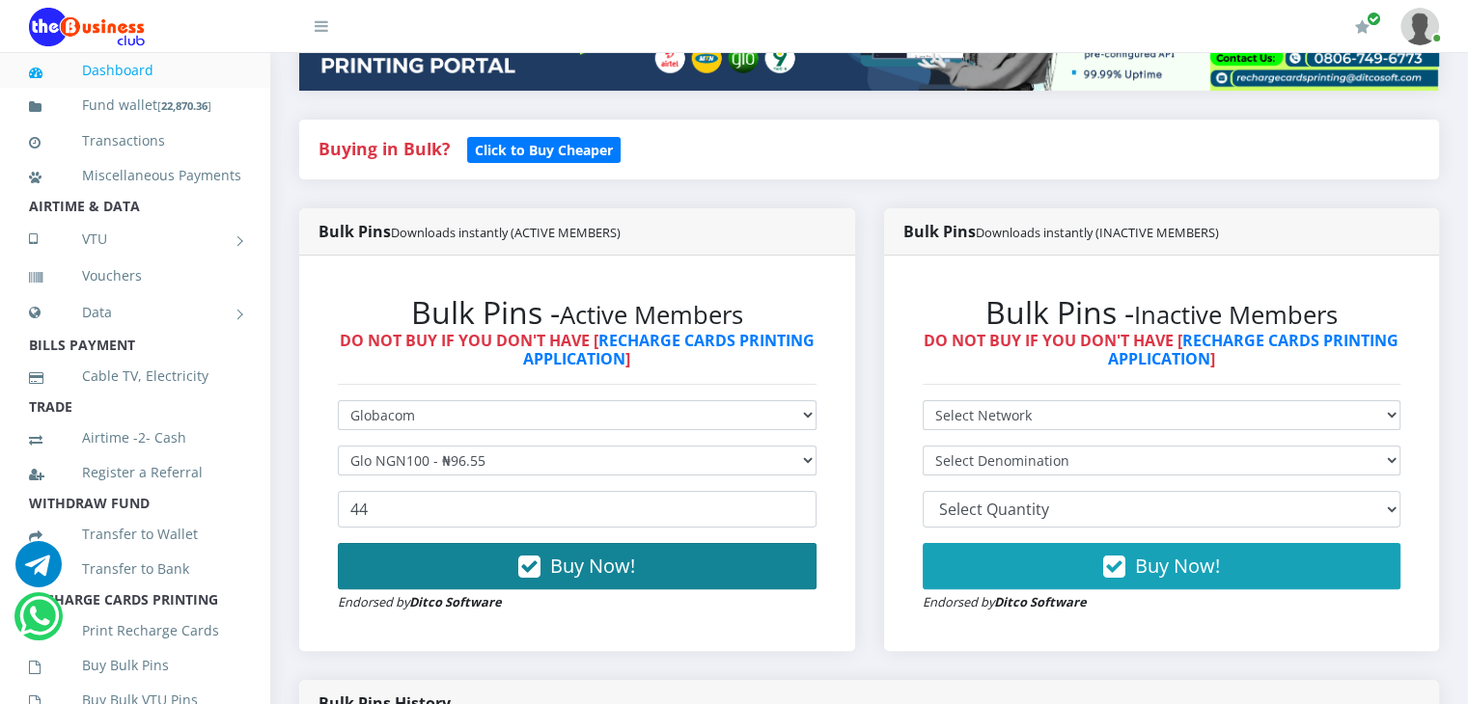
click at [583, 579] on span "Buy Now!" at bounding box center [592, 566] width 85 height 26
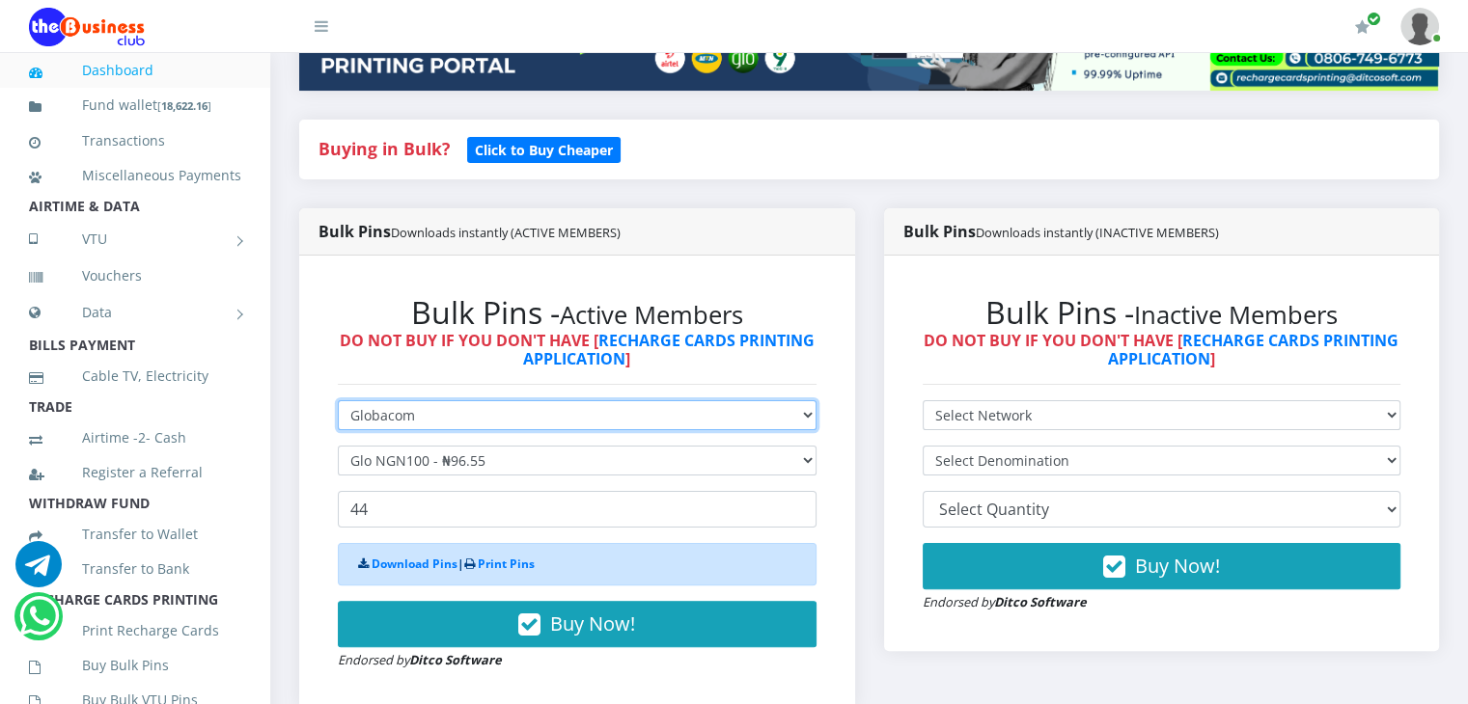
click at [531, 430] on select "Select Network MTN Globacom 9Mobile Airtel" at bounding box center [577, 415] width 479 height 30
click at [338, 422] on select "Select Network MTN Globacom 9Mobile Airtel" at bounding box center [577, 415] width 479 height 30
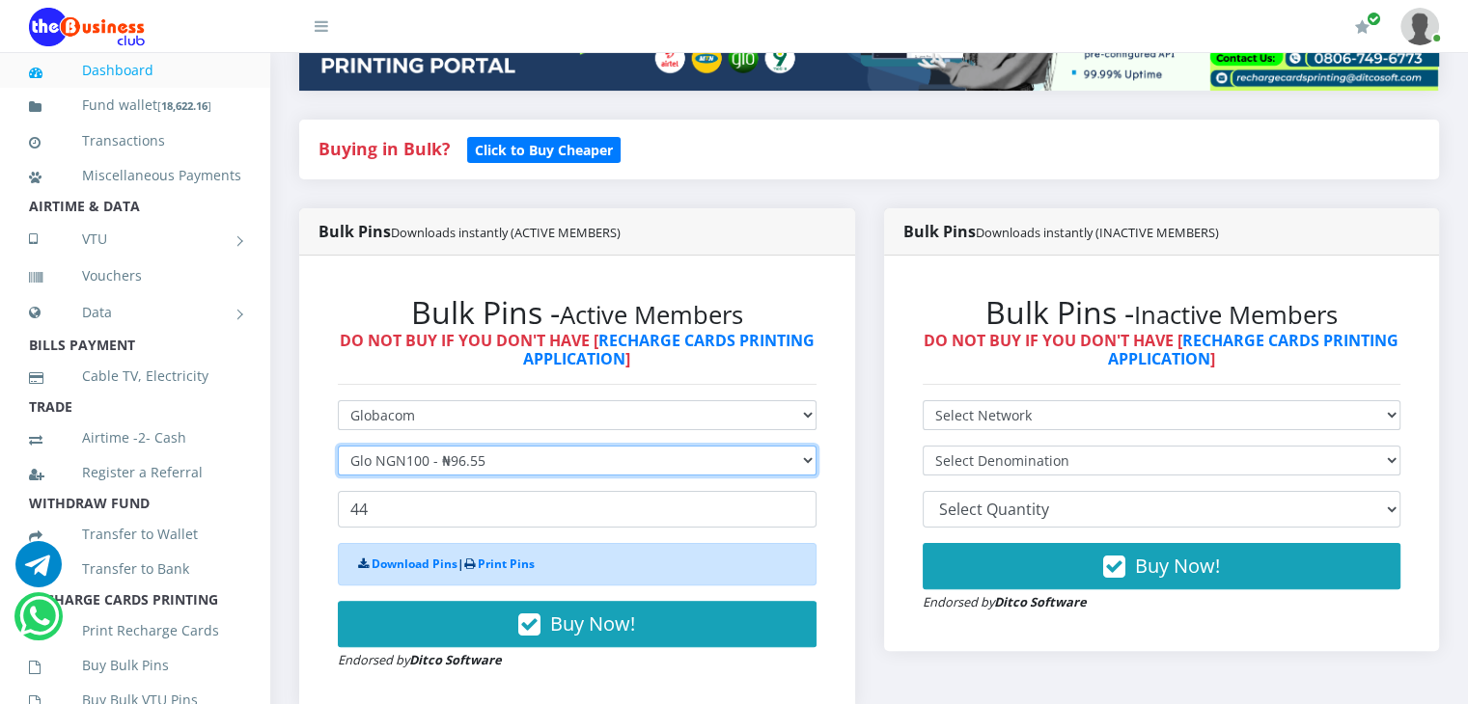
click at [490, 476] on select "Select Denomination Glo NGN100 - ₦96.55 Glo NGN200 - ₦193.10 Glo NGN500 - ₦482.…" at bounding box center [577, 461] width 479 height 30
select select "193.1-200"
click at [338, 467] on select "Select Denomination Glo NGN100 - ₦96.55 Glo NGN200 - ₦193.10 Glo NGN500 - ₦482.…" at bounding box center [577, 461] width 479 height 30
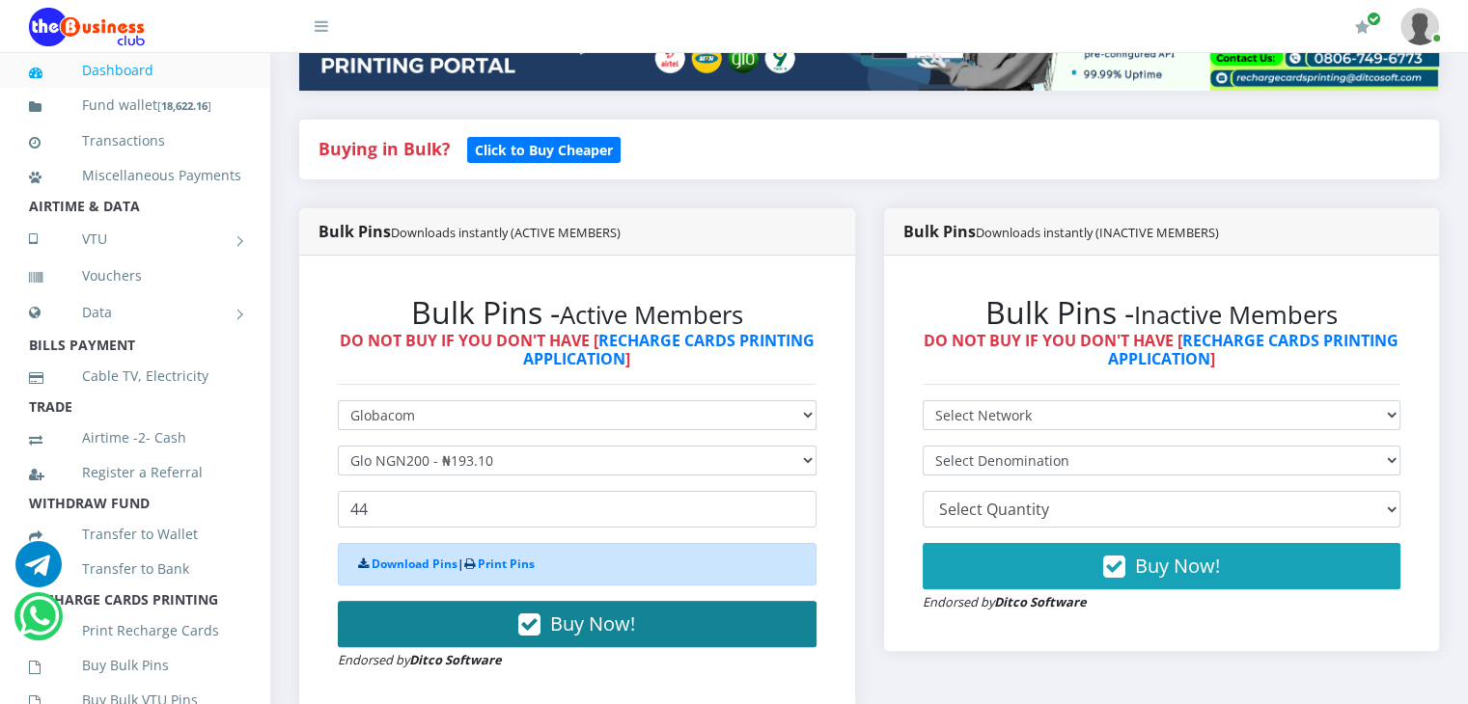
click at [574, 637] on span "Buy Now!" at bounding box center [592, 624] width 85 height 26
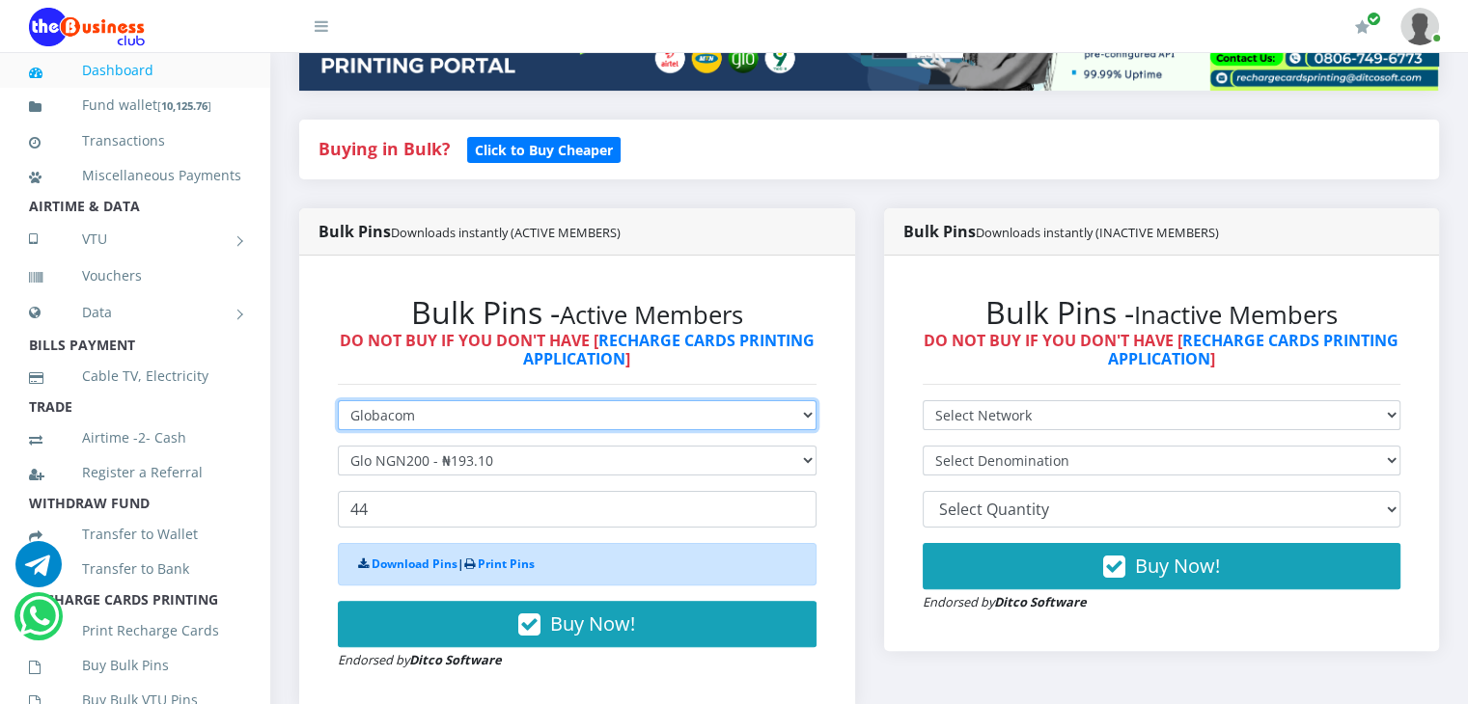
click at [795, 430] on select "Select Network MTN Globacom 9Mobile Airtel" at bounding box center [577, 415] width 479 height 30
select select "MTN"
click at [338, 422] on select "Select Network MTN Globacom 9Mobile Airtel" at bounding box center [577, 415] width 479 height 30
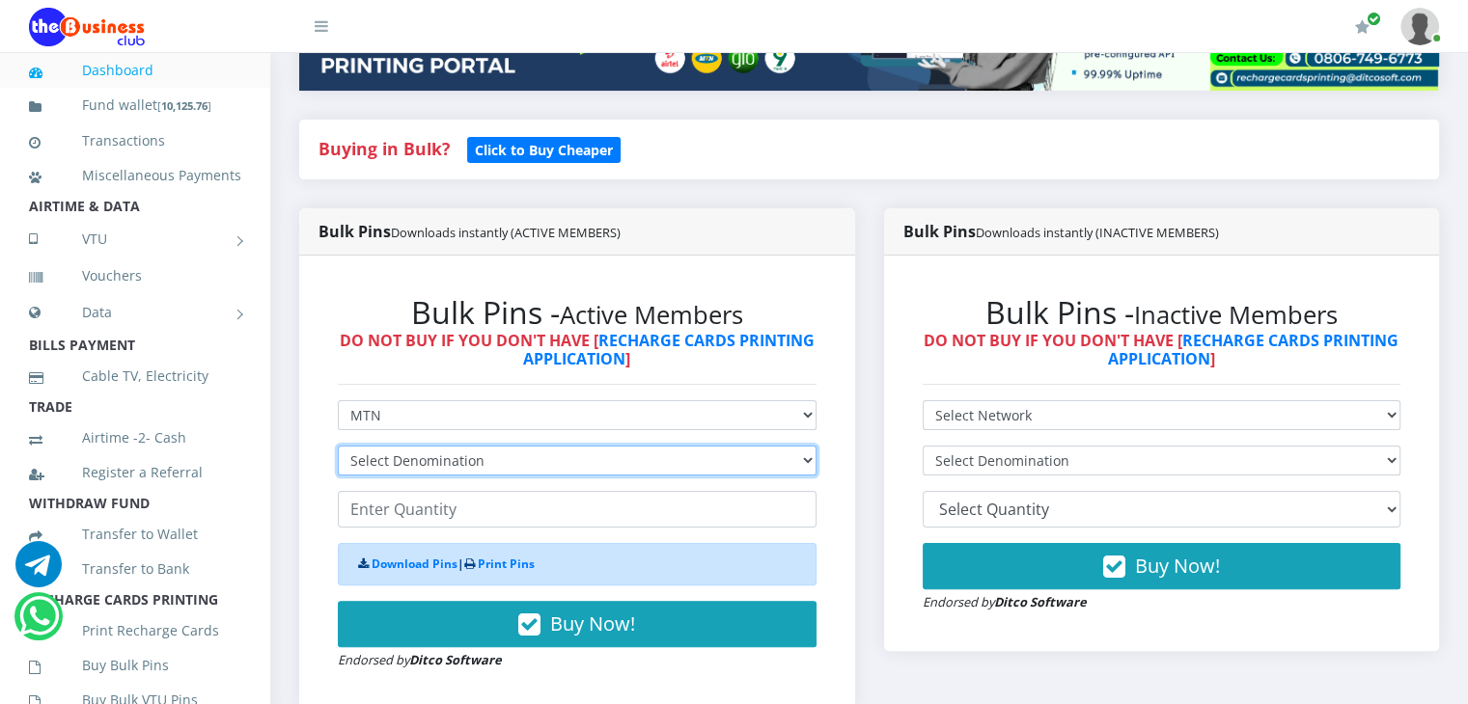
click at [621, 476] on select "Select Denomination MTN NGN100 - ₦96.99 MTN NGN200 - ₦193.98 MTN NGN400 - ₦387.…" at bounding box center [577, 461] width 479 height 30
select select "484.95-500"
click at [338, 467] on select "Select Denomination MTN NGN100 - ₦96.99 MTN NGN200 - ₦193.98 MTN NGN400 - ₦387.…" at bounding box center [577, 461] width 479 height 30
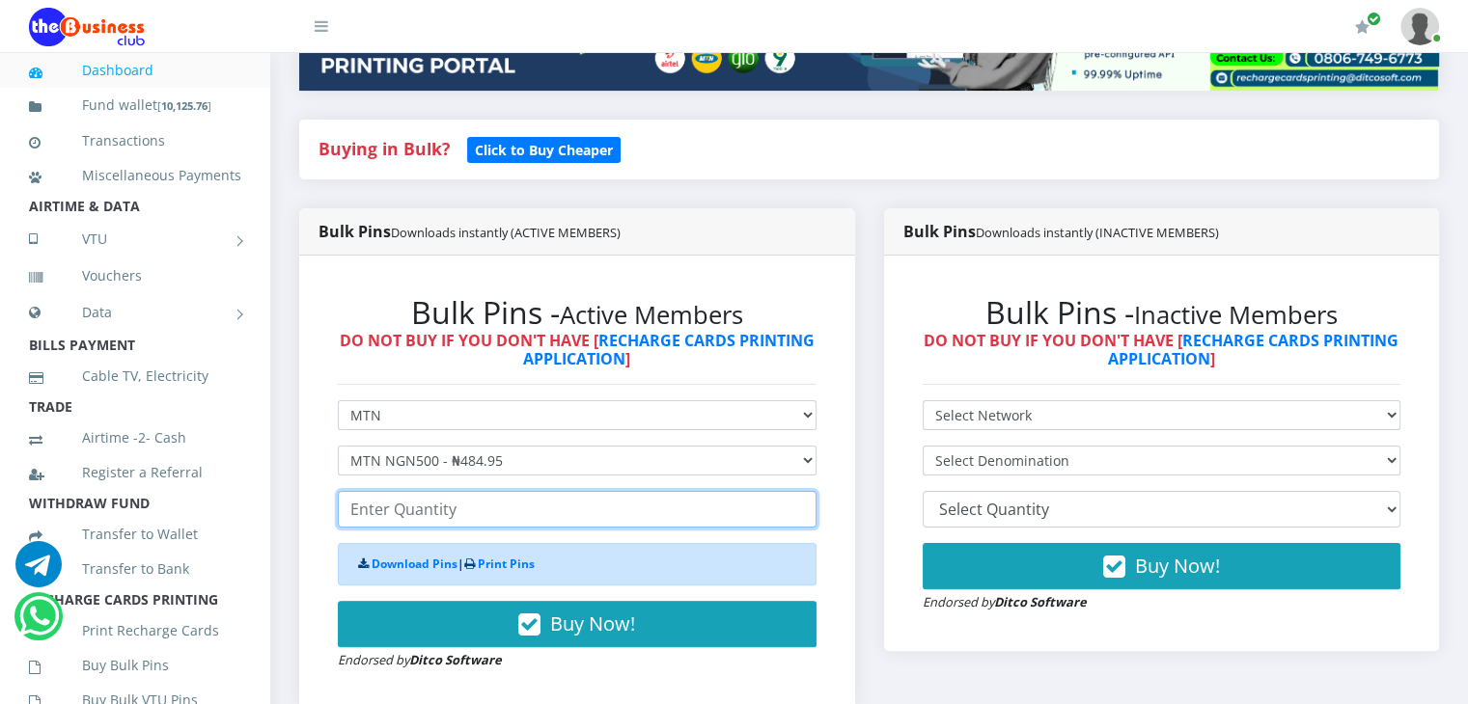
click at [468, 528] on input "number" at bounding box center [577, 509] width 479 height 37
type input "4"
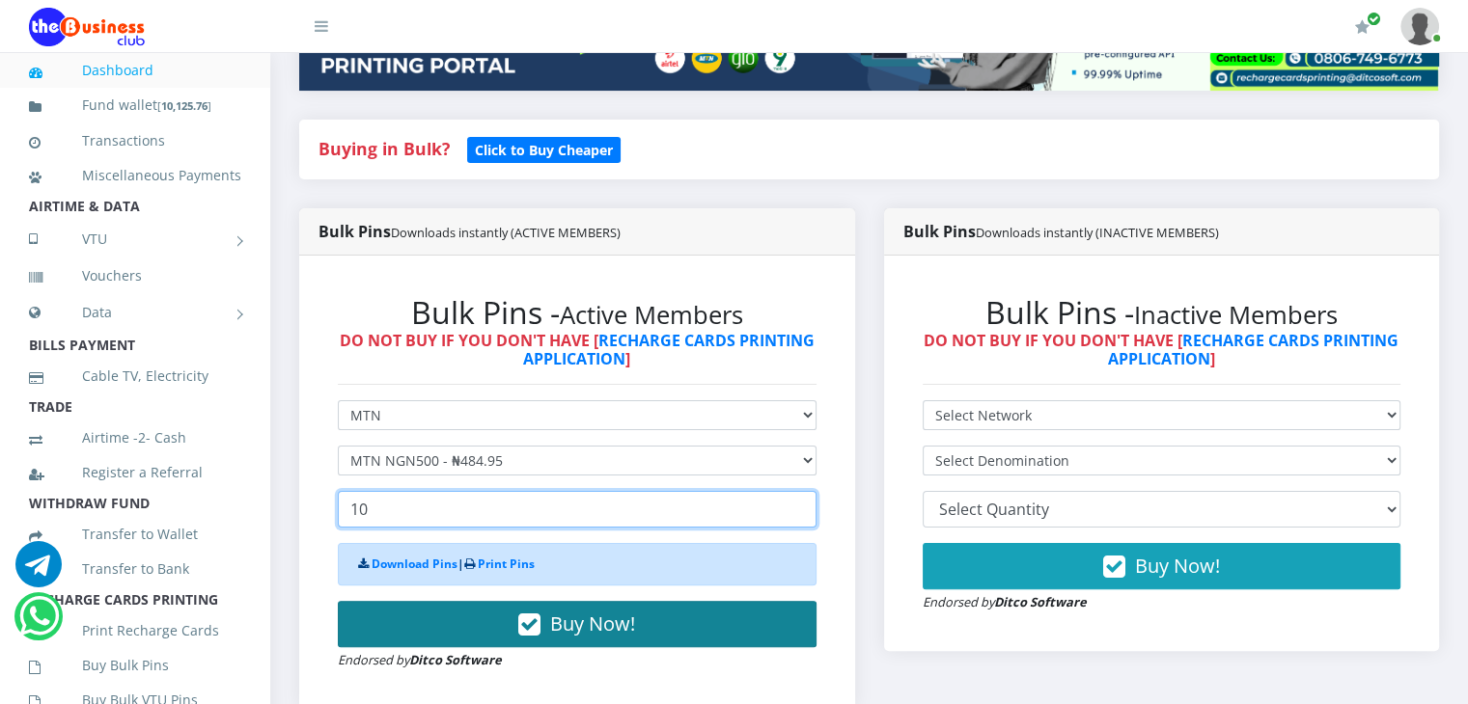
type input "10"
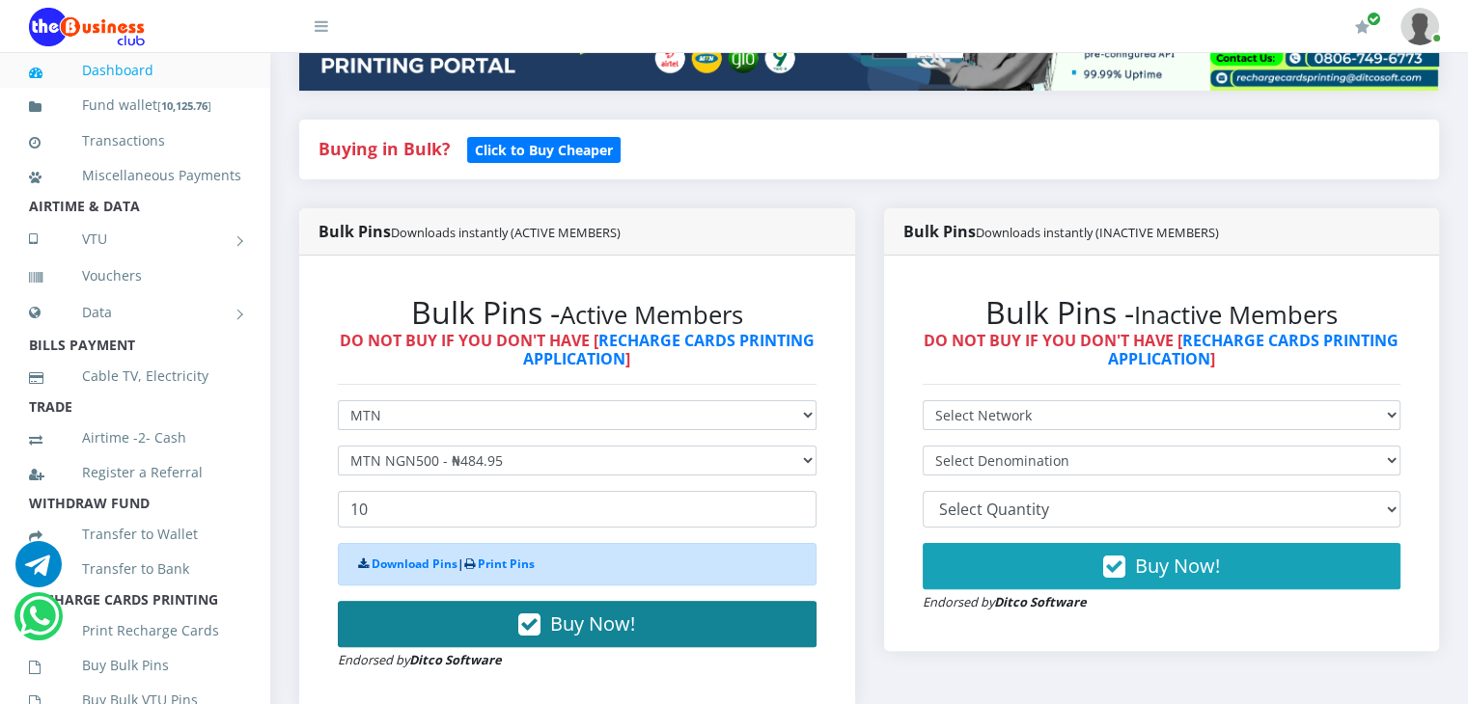
click at [609, 637] on span "Buy Now!" at bounding box center [592, 624] width 85 height 26
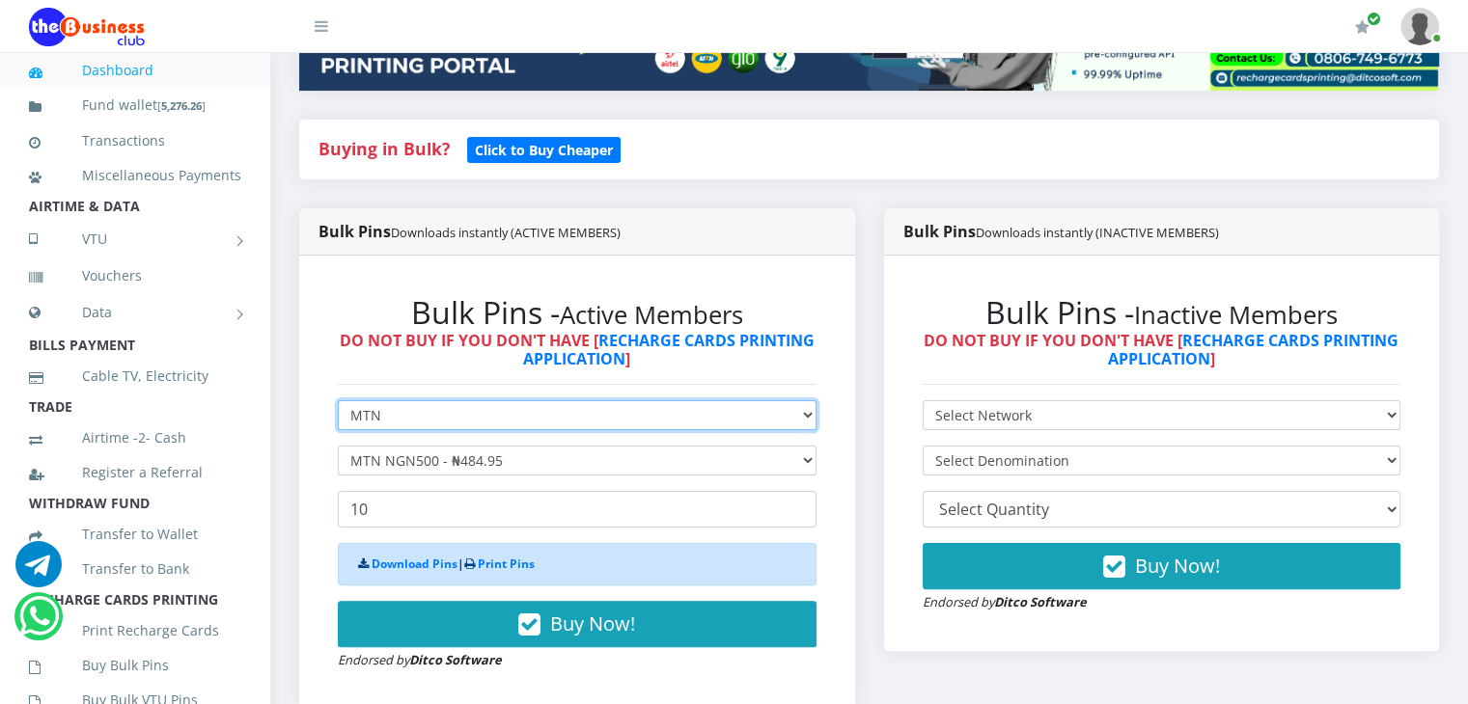
click at [563, 430] on select "Select Network MTN Globacom 9Mobile Airtel" at bounding box center [577, 415] width 479 height 30
select select "Airtel"
click at [338, 422] on select "Select Network MTN Globacom 9Mobile Airtel" at bounding box center [577, 415] width 479 height 30
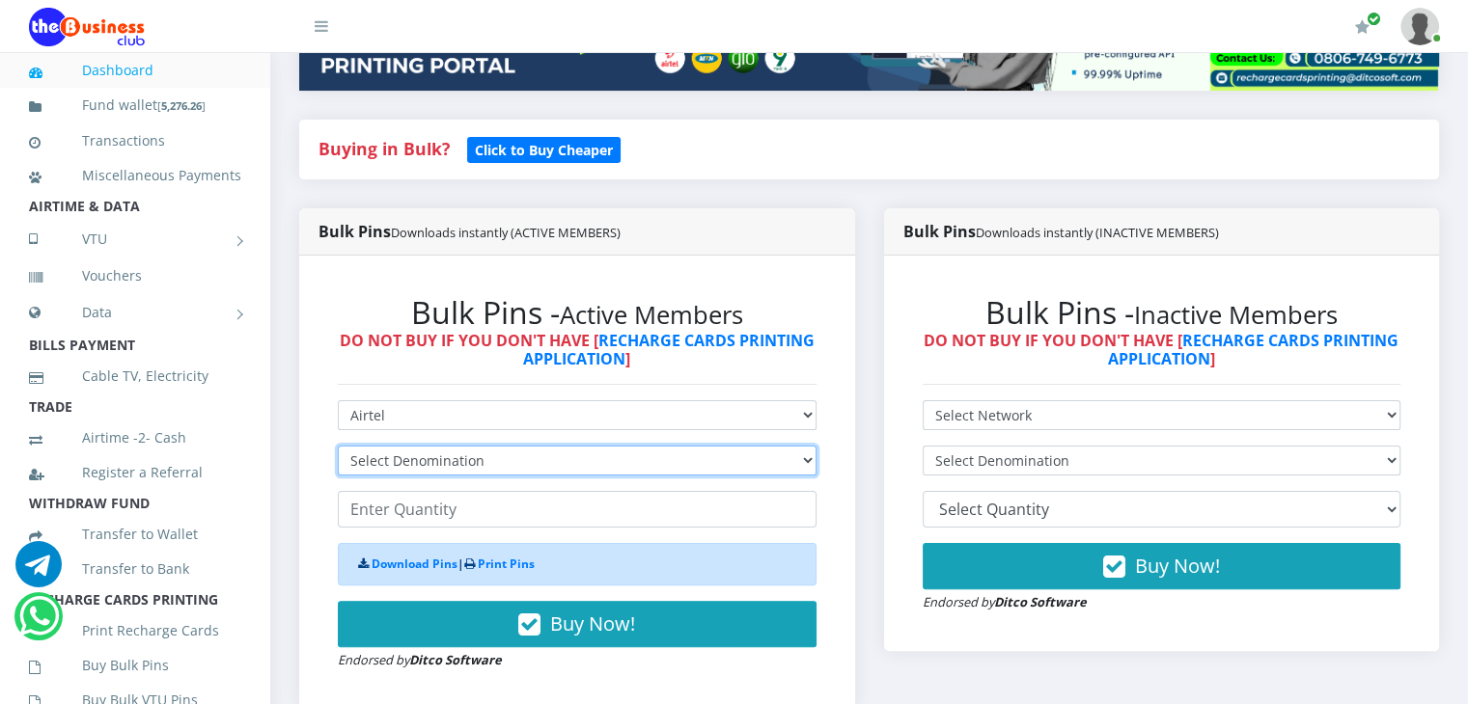
click at [478, 476] on select "Select Denomination Airtel NGN100 - ₦96.38 Airtel NGN200 - ₦192.76 Airtel NGN50…" at bounding box center [577, 461] width 479 height 30
select select "481.9-500"
click at [338, 467] on select "Select Denomination Airtel NGN100 - ₦96.38 Airtel NGN200 - ₦192.76 Airtel NGN50…" at bounding box center [577, 461] width 479 height 30
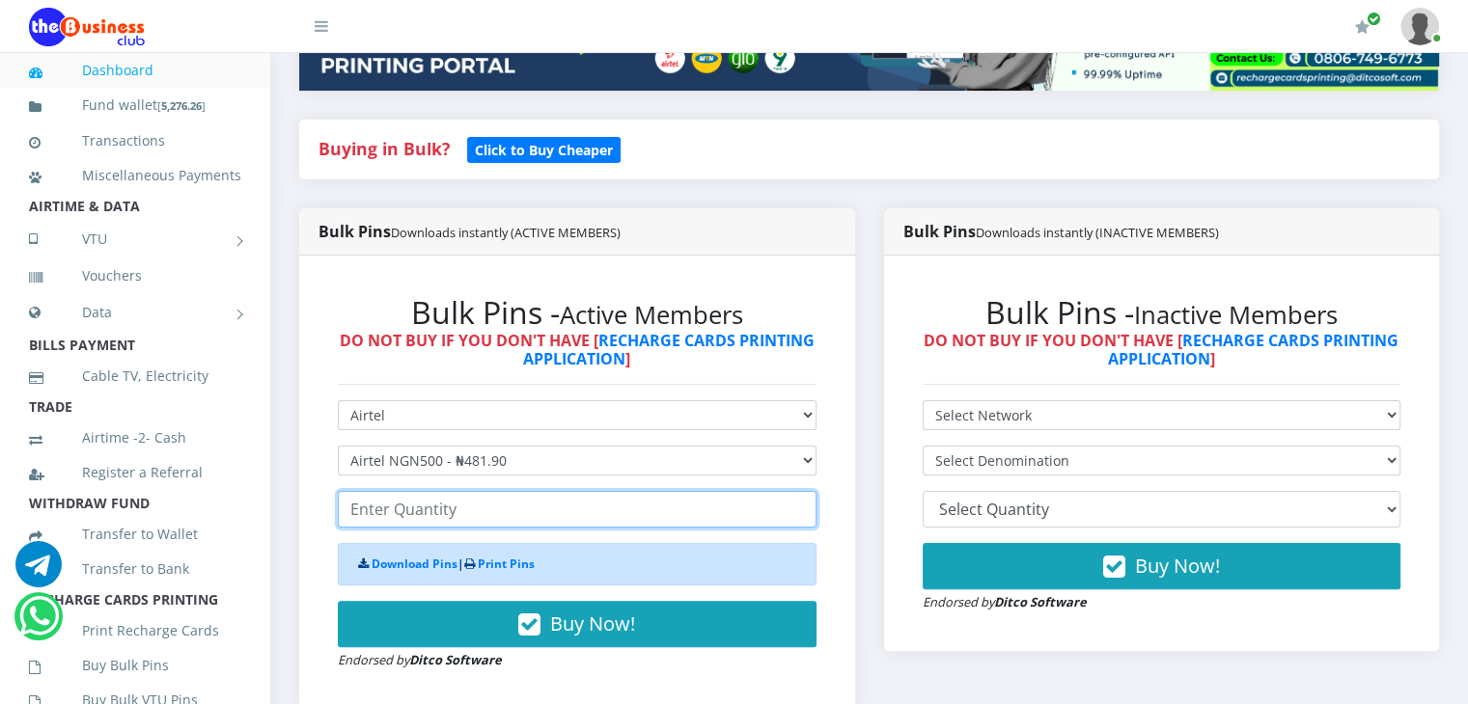
click at [550, 528] on input "number" at bounding box center [577, 509] width 479 height 37
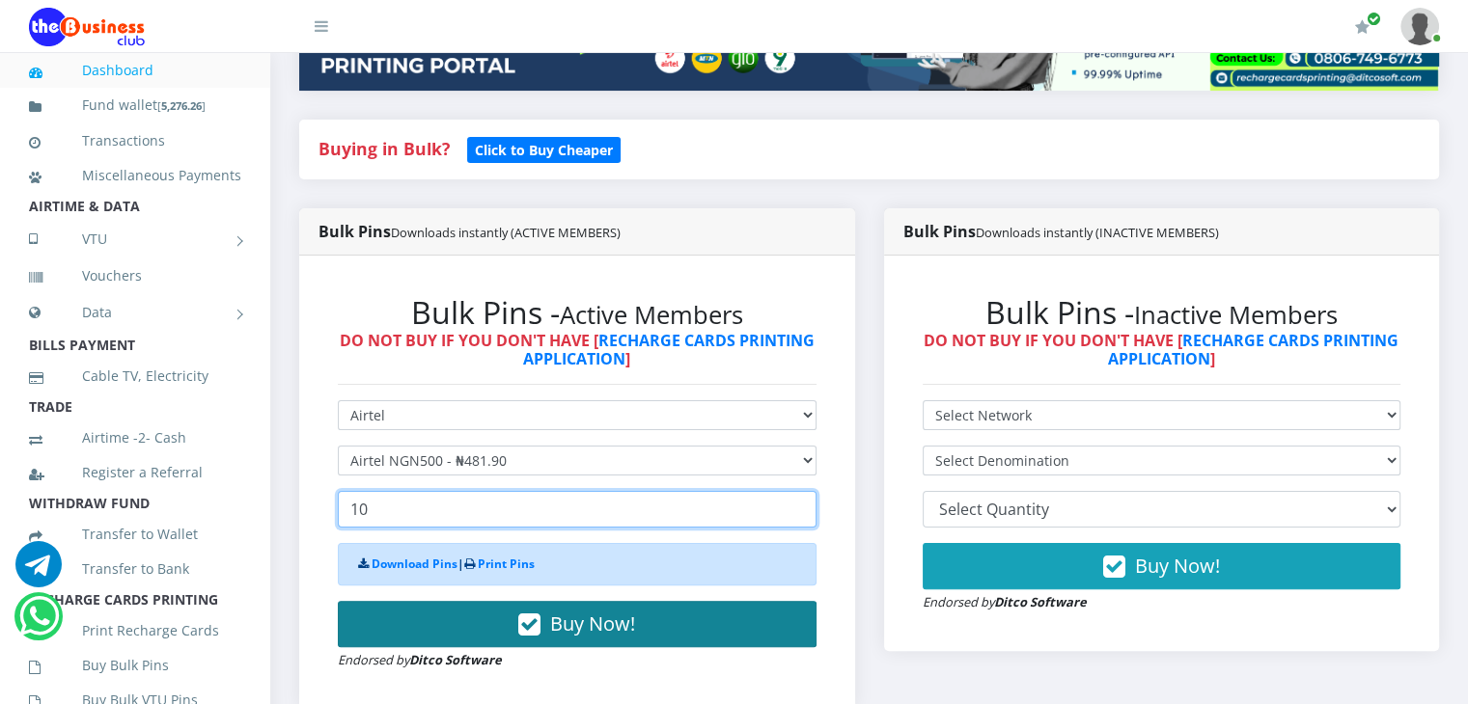
type input "10"
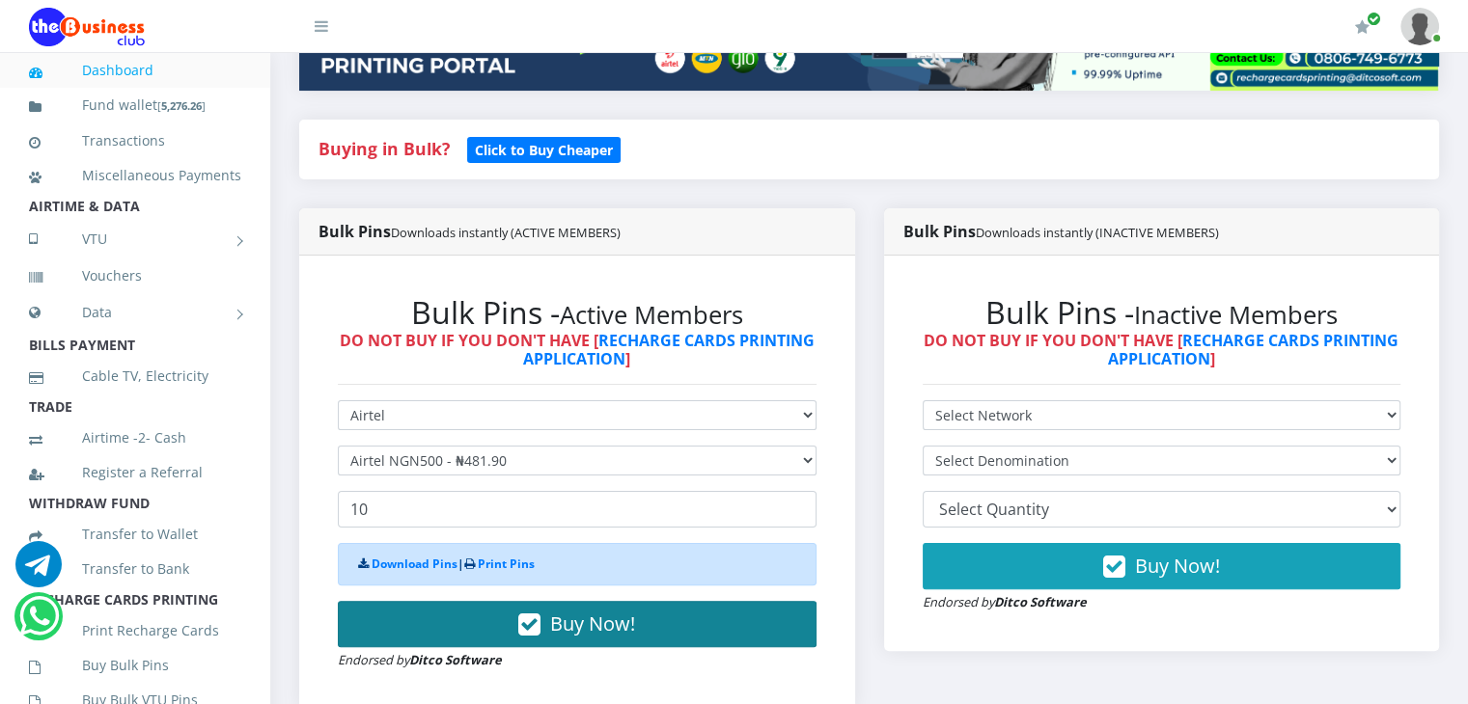
click at [587, 637] on span "Buy Now!" at bounding box center [592, 624] width 85 height 26
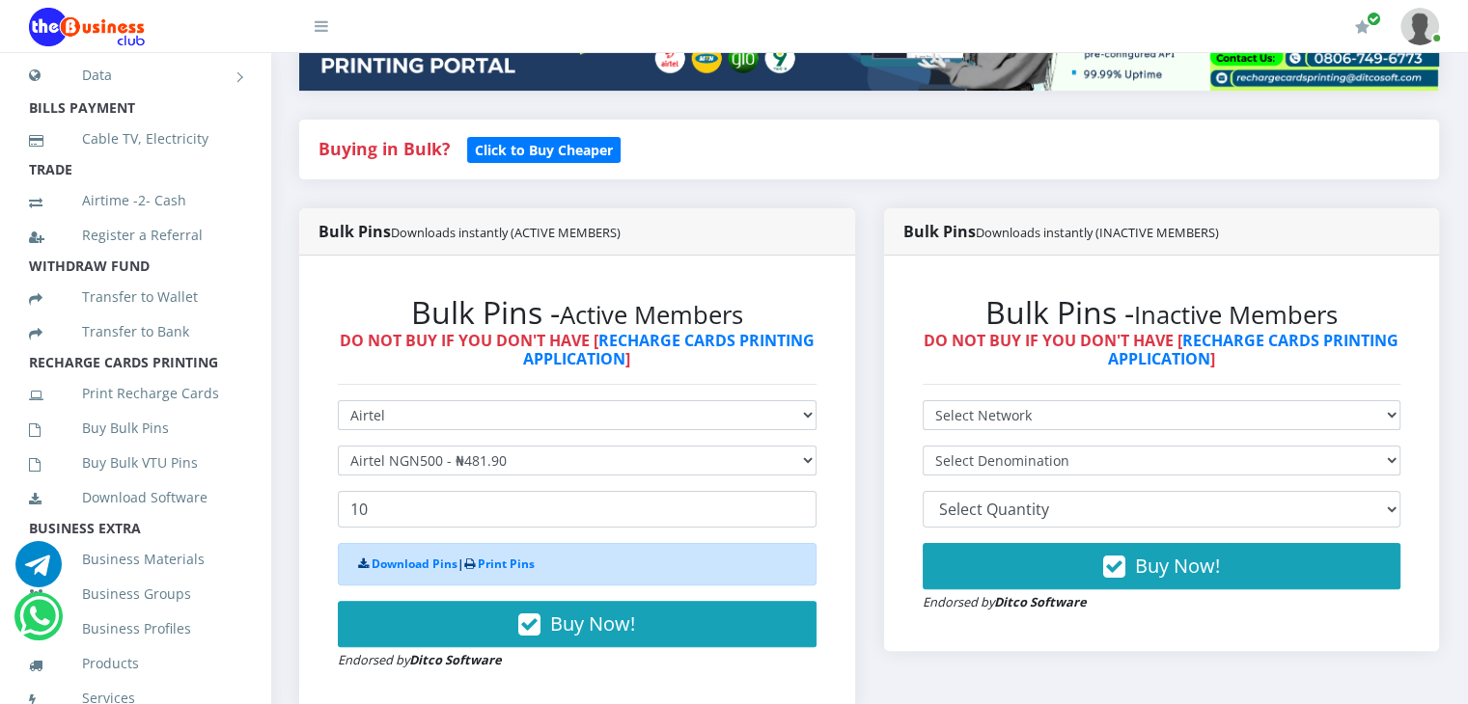
scroll to position [242, 0]
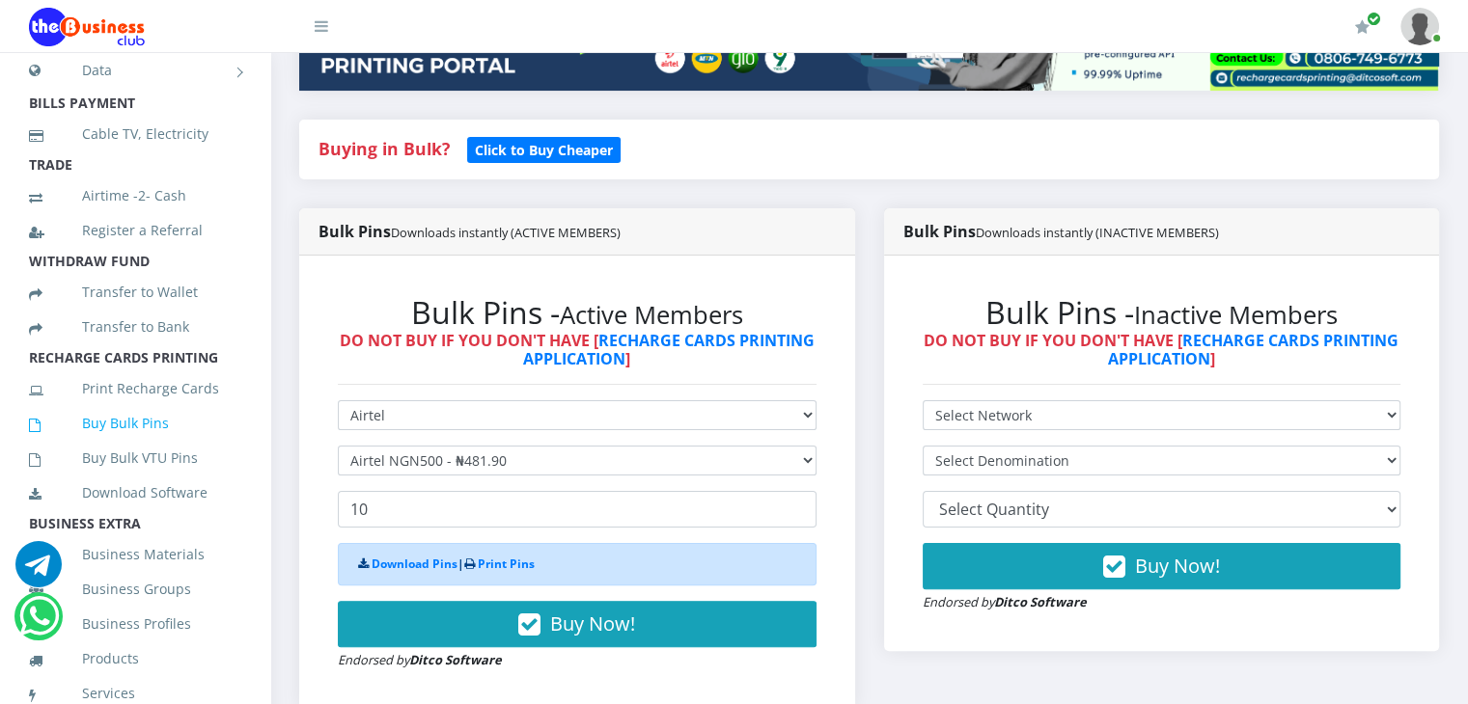
click at [121, 446] on link "Buy Bulk Pins" at bounding box center [135, 423] width 212 height 44
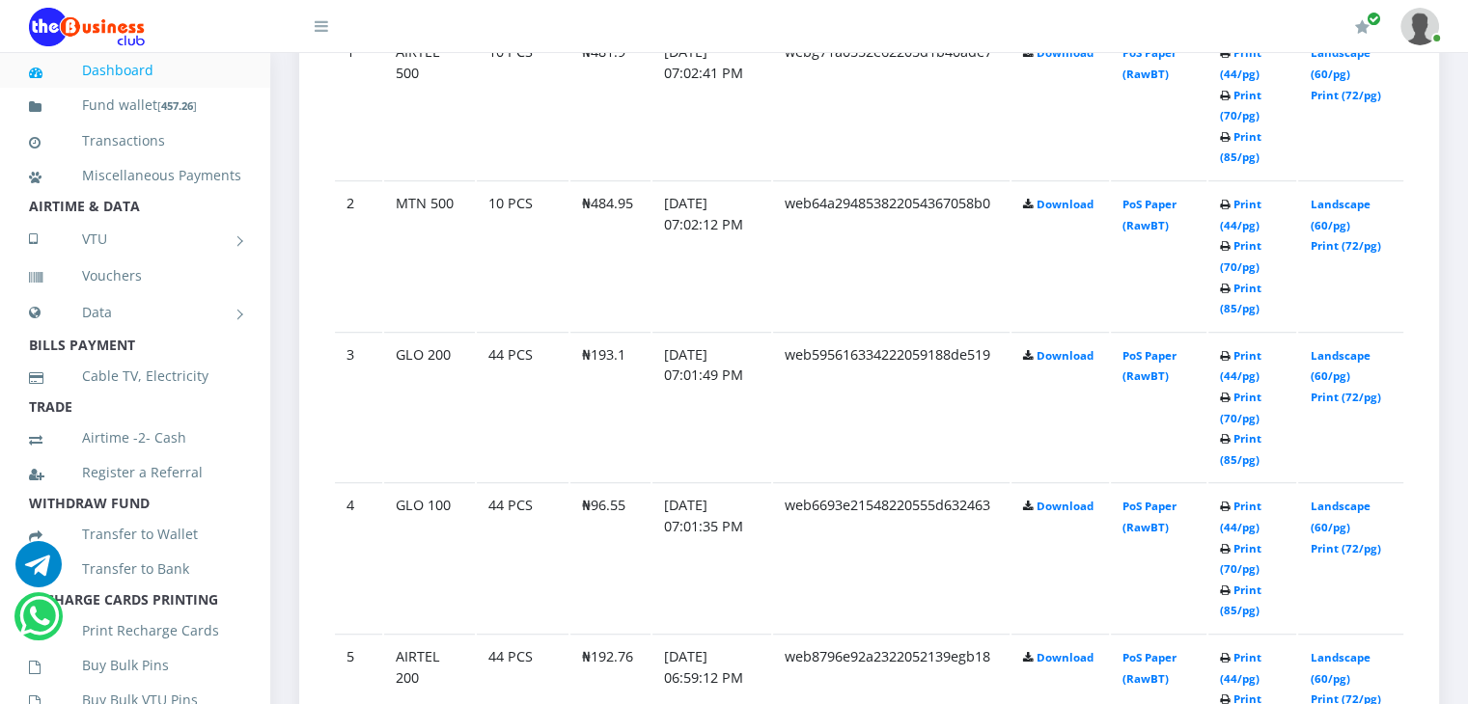
scroll to position [1189, 0]
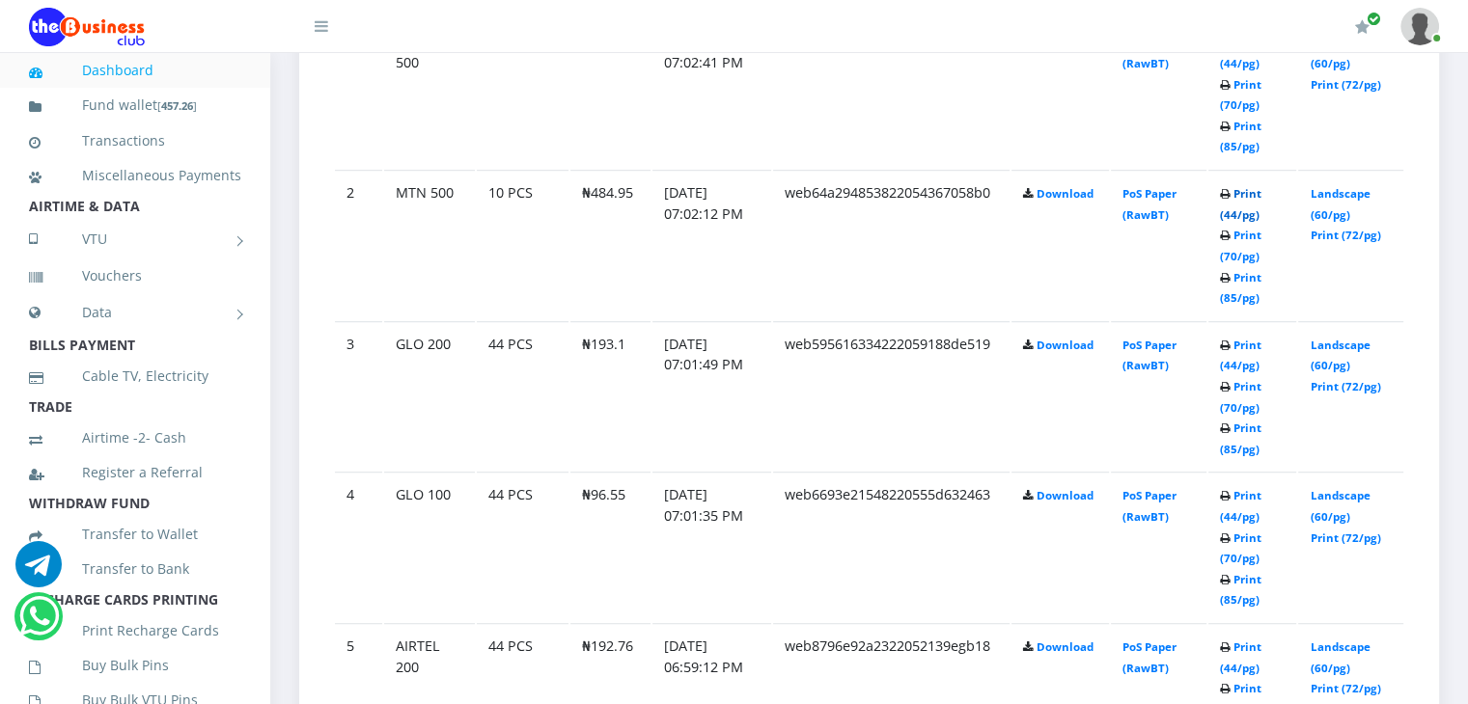
click at [1224, 222] on link "Print (44/pg)" at bounding box center [1240, 204] width 41 height 36
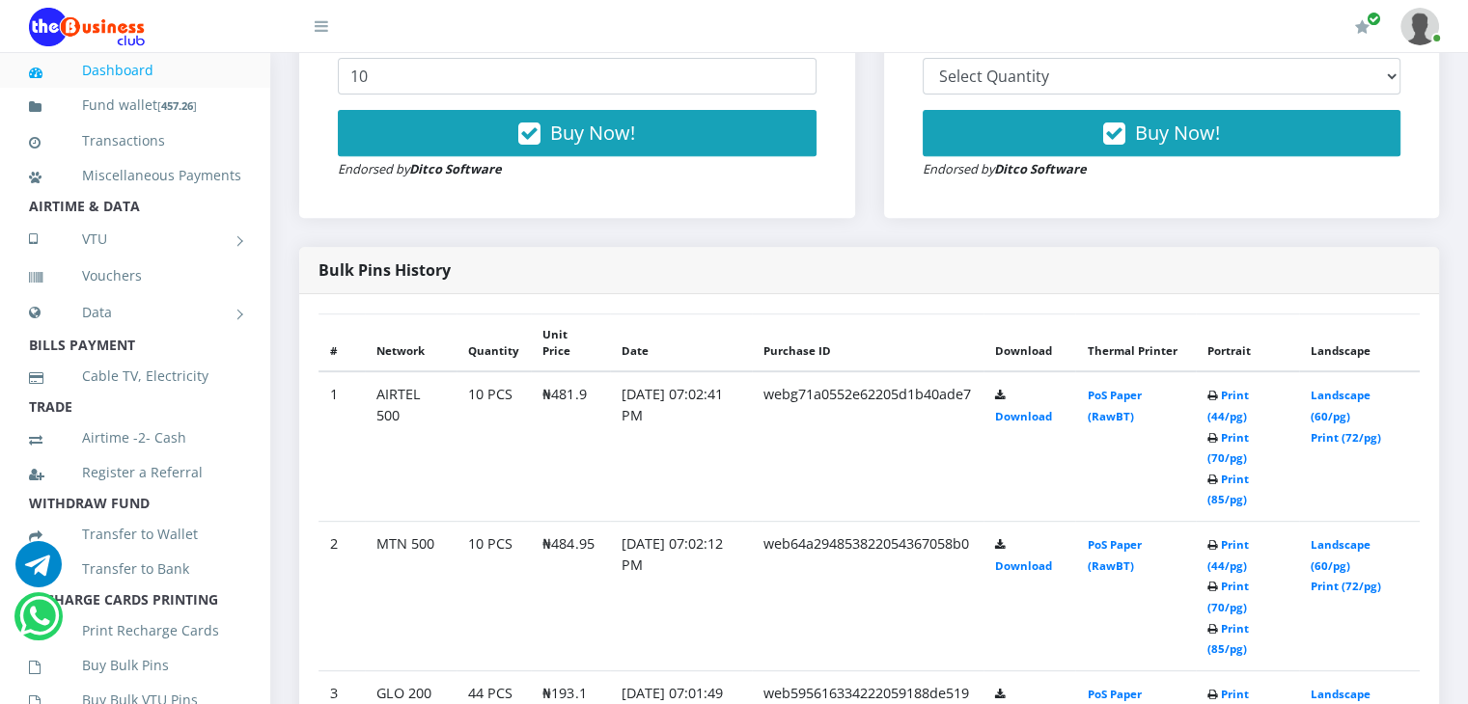
scroll to position [901, 0]
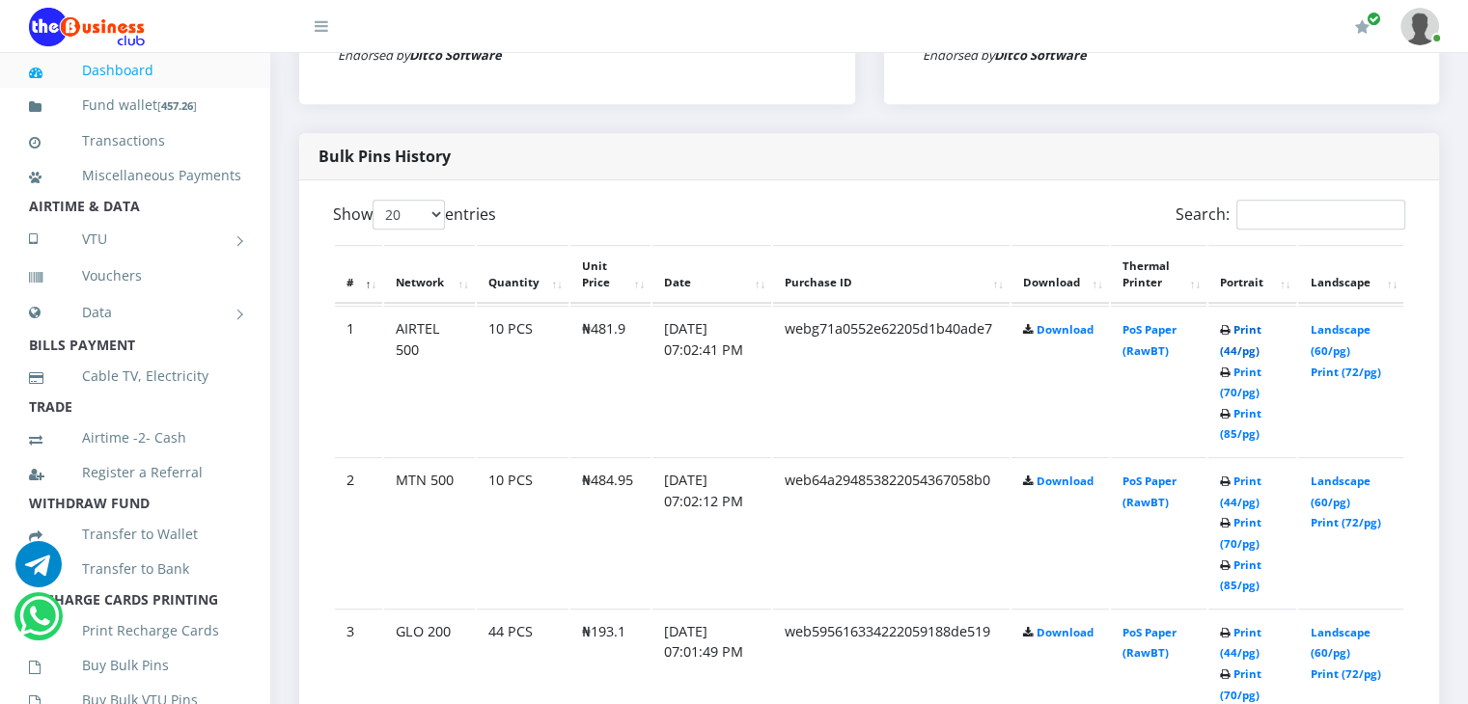
click at [1226, 358] on link "Print (44/pg)" at bounding box center [1240, 340] width 41 height 36
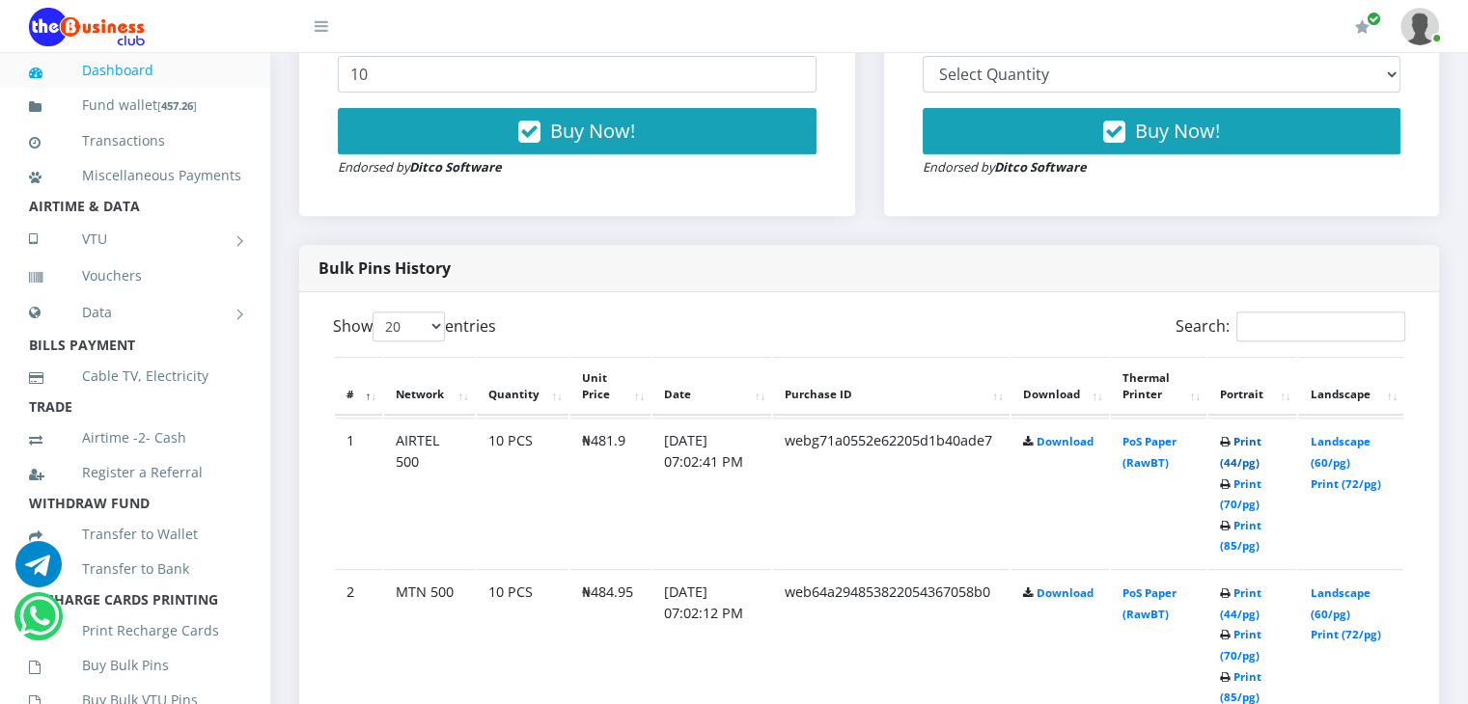
scroll to position [795, 0]
